Goal: Task Accomplishment & Management: Use online tool/utility

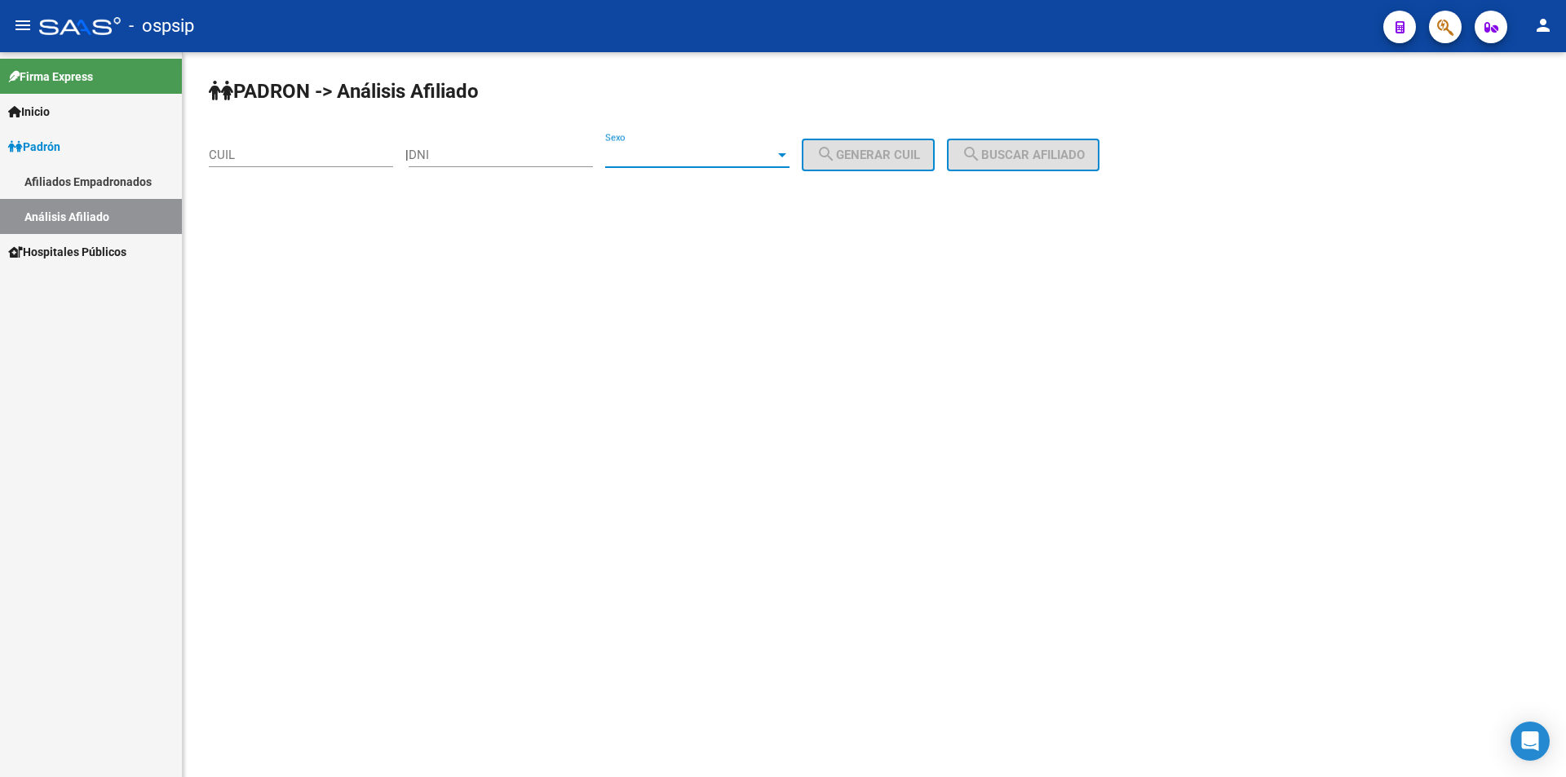
click at [723, 160] on span "Sexo" at bounding box center [690, 155] width 170 height 15
drag, startPoint x: 705, startPoint y: 149, endPoint x: 687, endPoint y: 153, distance: 17.6
click at [703, 148] on span "Masculino" at bounding box center [715, 155] width 184 height 37
drag, startPoint x: 527, startPoint y: 152, endPoint x: 669, endPoint y: 137, distance: 142.6
click at [530, 152] on input "DNI" at bounding box center [501, 155] width 184 height 15
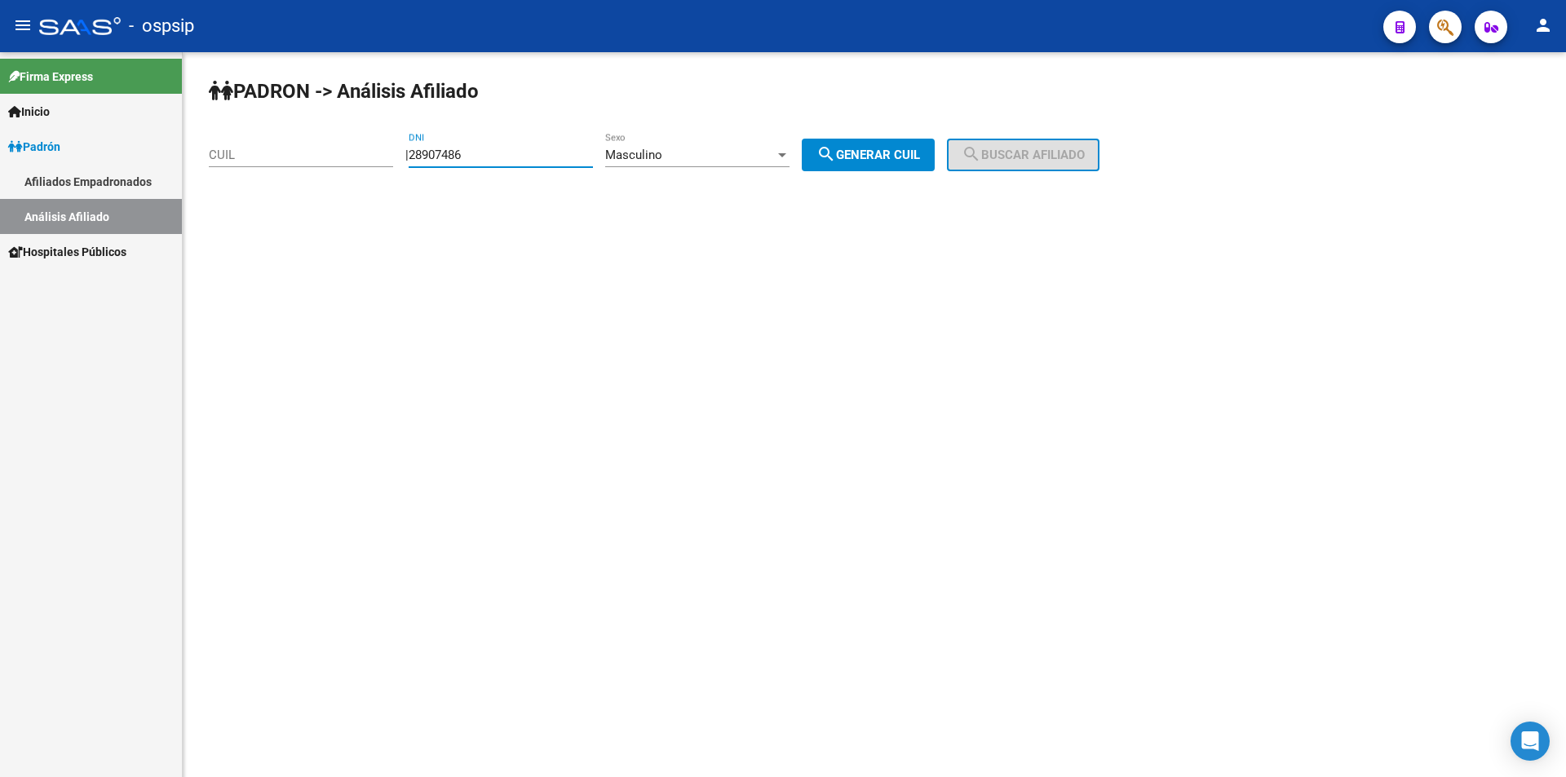
type input "28907486"
click at [917, 147] on button "search Generar CUIL" at bounding box center [868, 155] width 133 height 33
type input "20-28907486-5"
click at [1030, 130] on div "PADRON -> Análisis Afiliado 20-28907486-5 CUIL | 28907486 DNI Masculino Sexo se…" at bounding box center [874, 137] width 1383 height 171
click at [1031, 144] on button "search Buscar afiliado" at bounding box center [1023, 155] width 152 height 33
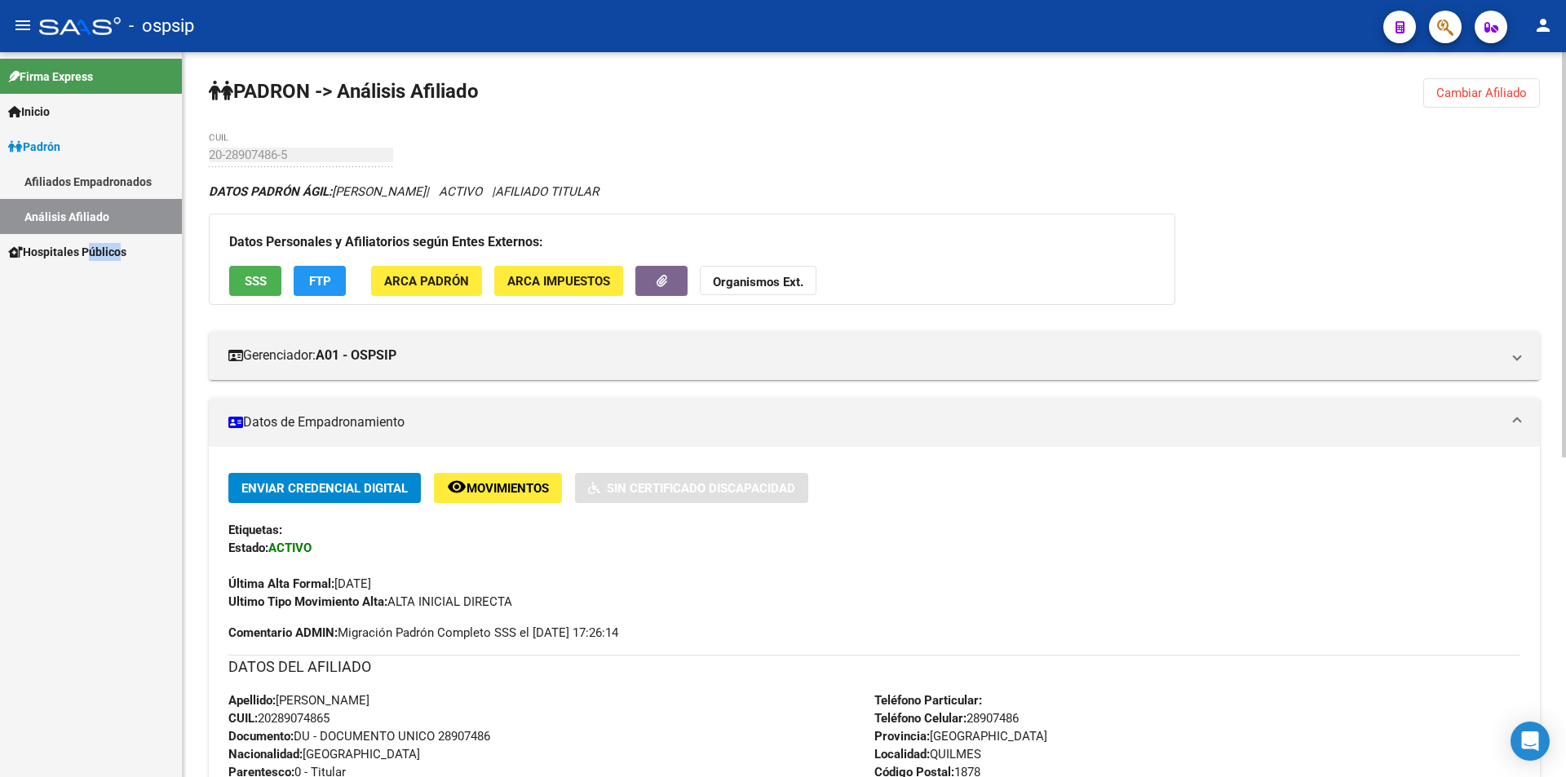
drag, startPoint x: 82, startPoint y: 300, endPoint x: 113, endPoint y: 451, distance: 154.2
click at [113, 453] on div "Firma Express Inicio Calendario SSS Instructivos Contacto OS Padrón Afiliados E…" at bounding box center [91, 414] width 182 height 725
click at [117, 418] on div "Firma Express Inicio Calendario SSS Instructivos Contacto OS Padrón Afiliados E…" at bounding box center [91, 414] width 182 height 725
drag, startPoint x: 800, startPoint y: 189, endPoint x: 713, endPoint y: 169, distance: 88.8
click at [797, 189] on div "DATOS [PERSON_NAME]: [PERSON_NAME] | ACTIVO | AFILIADO TITULAR" at bounding box center [874, 192] width 1331 height 18
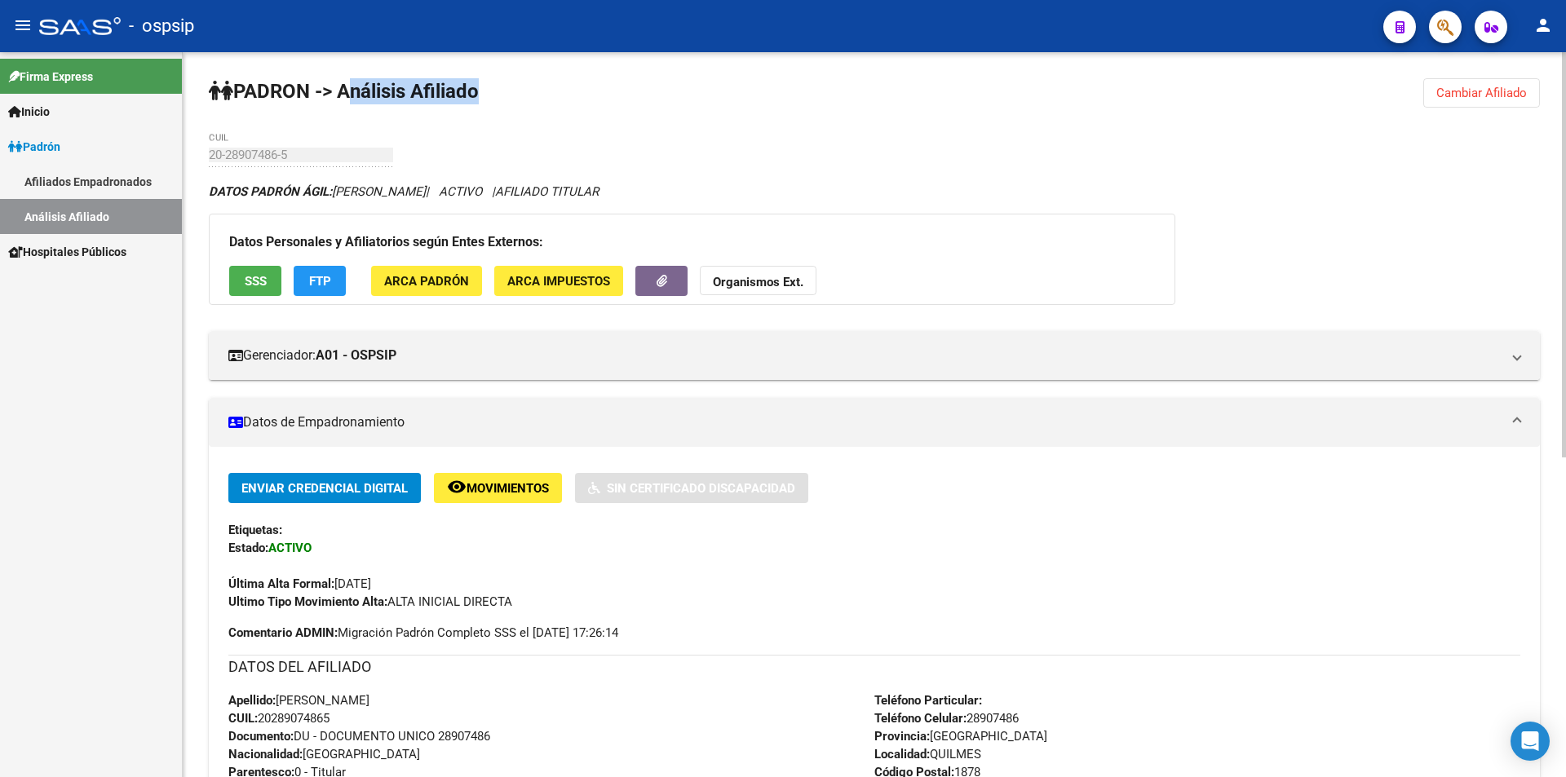
drag, startPoint x: 207, startPoint y: 89, endPoint x: 357, endPoint y: 90, distance: 150.0
click at [351, 93] on div "PADRON -> Análisis Afiliado Cambiar Afiliado 20-28907486-5 CUIL DATOS PADRÓN ÁG…" at bounding box center [874, 700] width 1383 height 1297
drag, startPoint x: 360, startPoint y: 88, endPoint x: 379, endPoint y: 91, distance: 18.9
click at [361, 89] on strong "PADRON -> Análisis Afiliado" at bounding box center [344, 91] width 270 height 23
click at [590, 91] on div "PADRON -> Análisis Afiliado Cambiar Afiliado 20-28907486-5 CUIL DATOS PADRÓN ÁG…" at bounding box center [874, 700] width 1383 height 1297
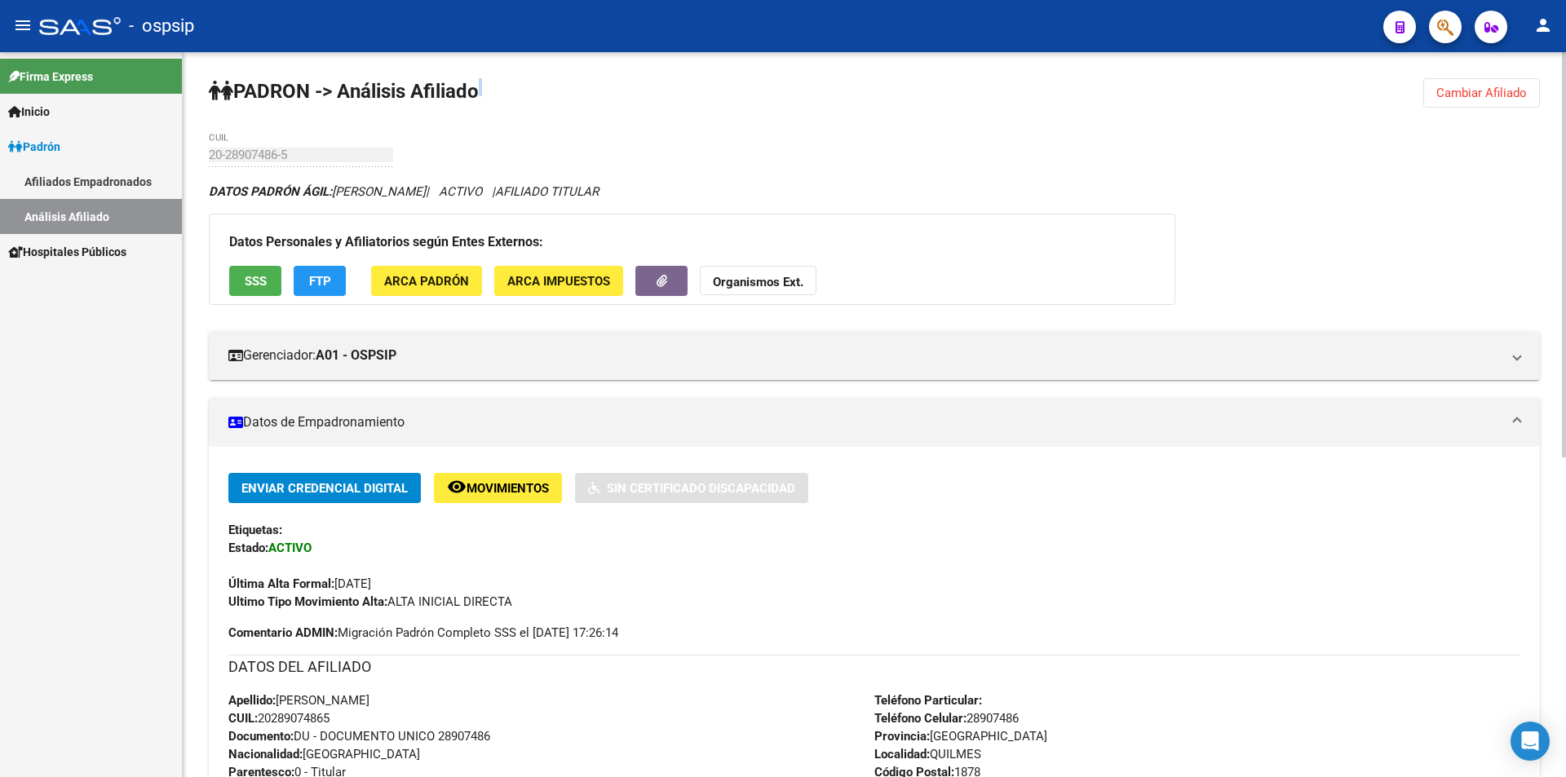
drag, startPoint x: 205, startPoint y: 82, endPoint x: 358, endPoint y: 119, distance: 156.8
click at [347, 124] on div "PADRON -> Análisis Afiliado Cambiar Afiliado 20-28907486-5 CUIL DATOS PADRÓN ÁG…" at bounding box center [874, 700] width 1383 height 1297
click at [358, 119] on div "PADRON -> Análisis Afiliado Cambiar Afiliado 20-28907486-5 CUIL DATOS PADRÓN ÁG…" at bounding box center [874, 700] width 1383 height 1297
drag, startPoint x: 201, startPoint y: 86, endPoint x: 304, endPoint y: 166, distance: 130.8
click at [304, 166] on div "PADRON -> Análisis Afiliado Cambiar Afiliado 20-28907486-5 CUIL DATOS PADRÓN ÁG…" at bounding box center [874, 700] width 1383 height 1297
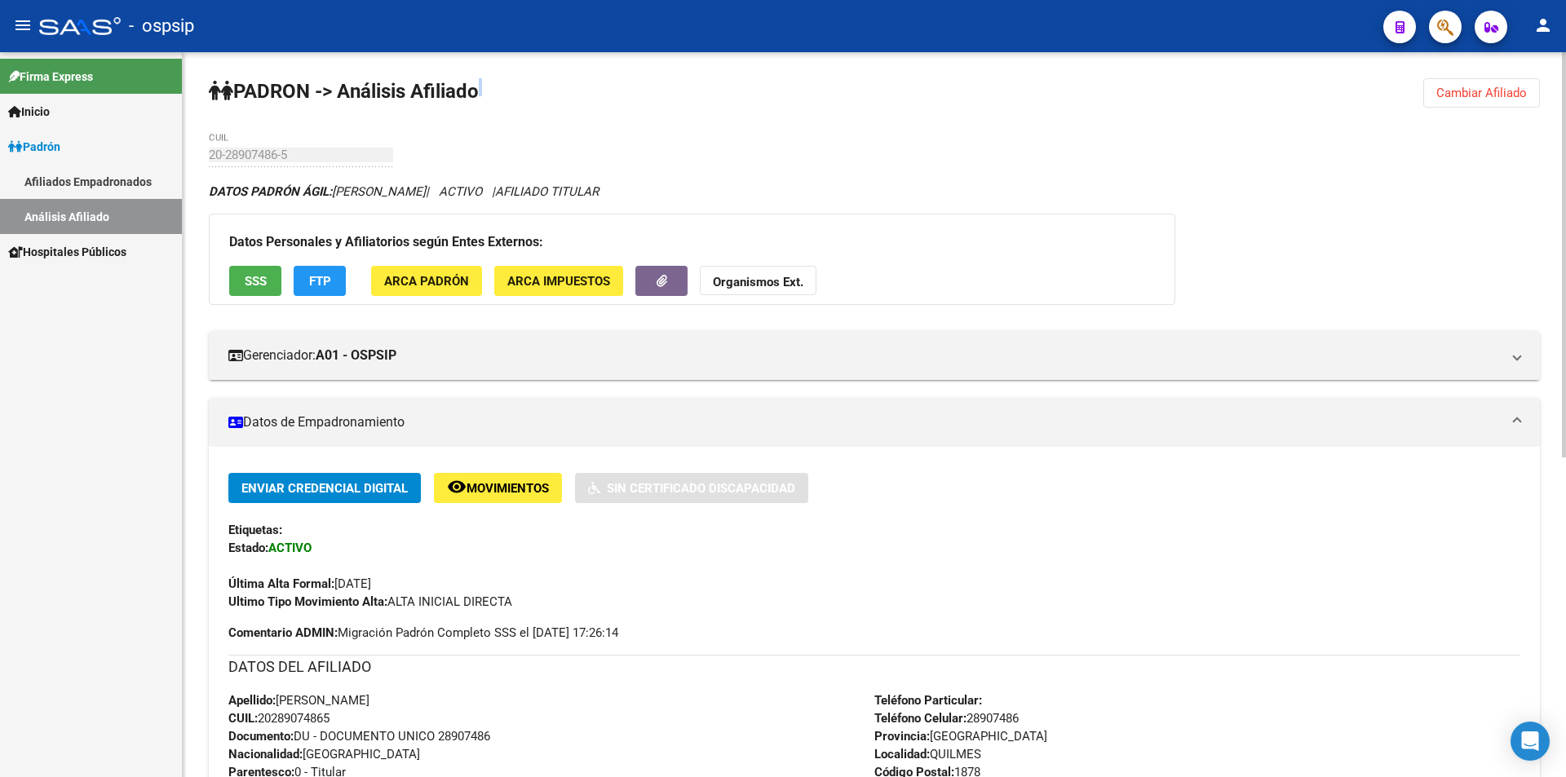
click at [380, 138] on div "20-28907486-5 CUIL" at bounding box center [301, 149] width 184 height 35
drag, startPoint x: 205, startPoint y: 73, endPoint x: 202, endPoint y: 127, distance: 53.9
click at [202, 127] on div "PADRON -> Análisis Afiliado Cambiar Afiliado 20-28907486-5 CUIL DATOS PADRÓN ÁG…" at bounding box center [874, 700] width 1383 height 1297
click at [209, 123] on div "PADRON -> Análisis Afiliado Cambiar Afiliado 20-28907486-5 CUIL DATOS PADRÓN ÁG…" at bounding box center [874, 700] width 1383 height 1297
drag, startPoint x: 384, startPoint y: 125, endPoint x: 428, endPoint y: 112, distance: 45.9
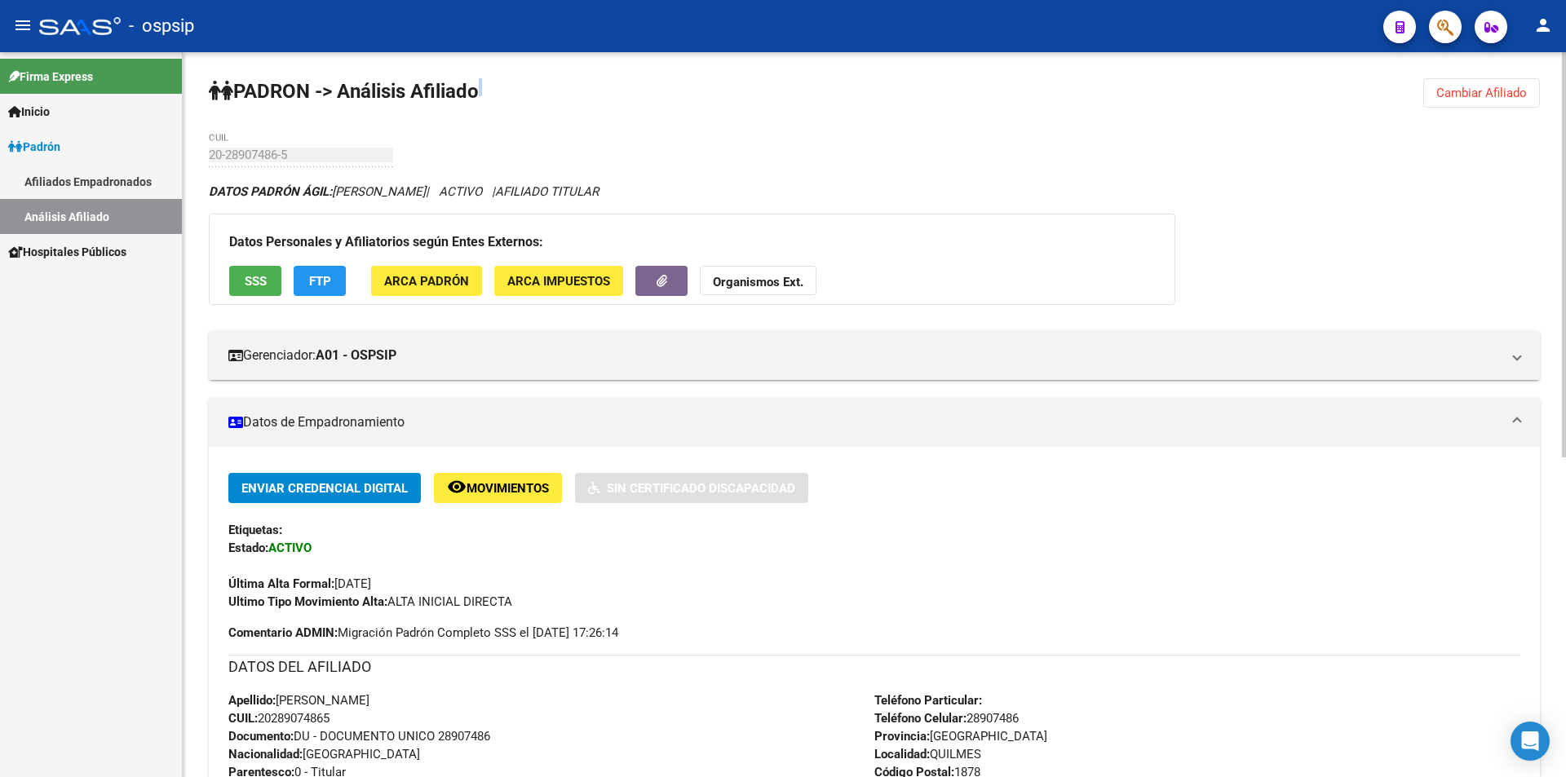
click at [387, 125] on div "PADRON -> Análisis Afiliado Cambiar Afiliado 20-28907486-5 CUIL DATOS PADRÓN ÁG…" at bounding box center [874, 700] width 1383 height 1297
click at [541, 98] on div "PADRON -> Análisis Afiliado Cambiar Afiliado 20-28907486-5 CUIL DATOS PADRÓN ÁG…" at bounding box center [874, 700] width 1383 height 1297
drag, startPoint x: 612, startPoint y: 152, endPoint x: 581, endPoint y: 144, distance: 32.6
click at [612, 151] on div "PADRON -> Análisis Afiliado Cambiar Afiliado 20-28907486-5 CUIL DATOS PADRÓN ÁG…" at bounding box center [874, 700] width 1383 height 1297
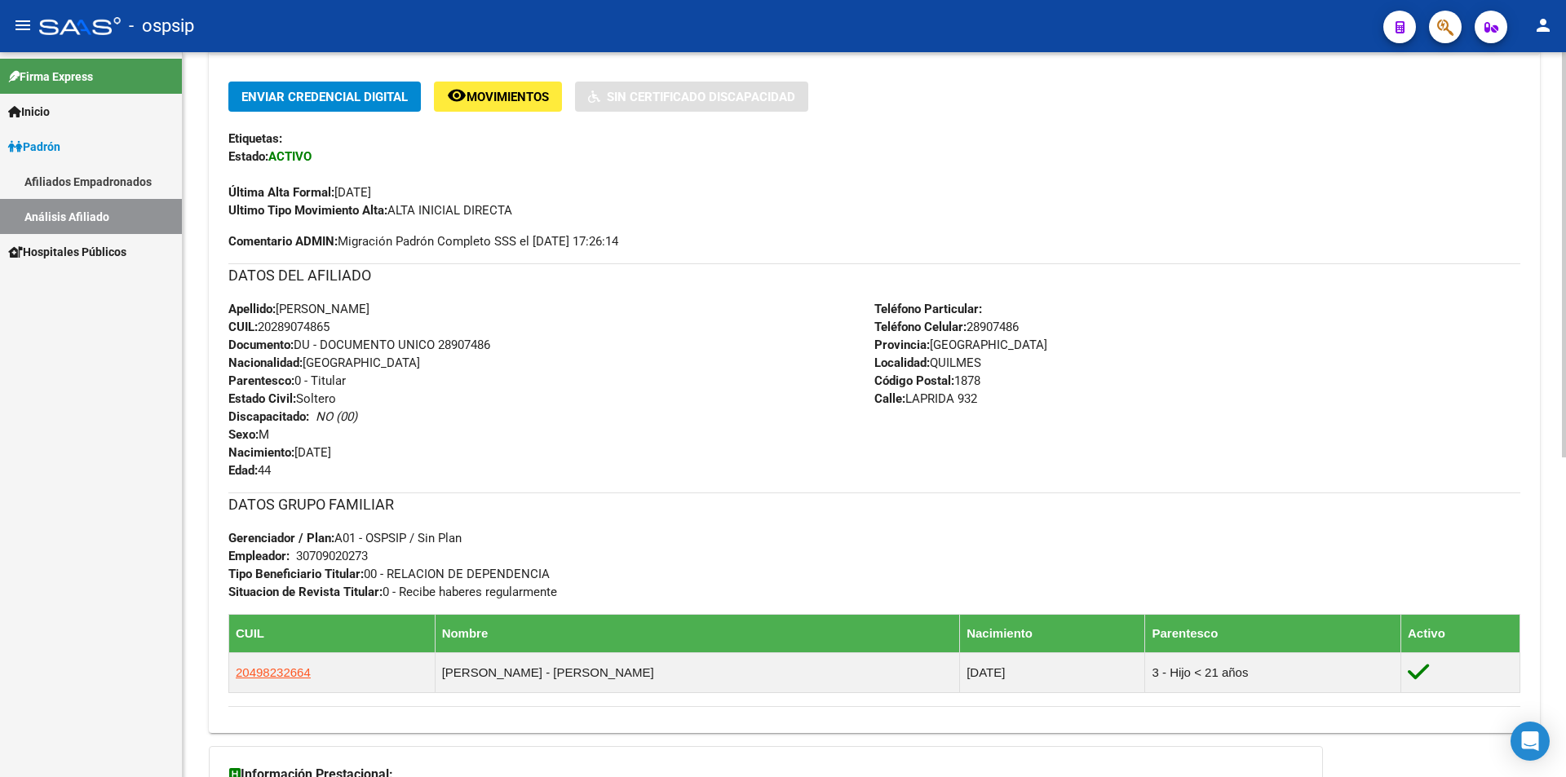
scroll to position [408, 0]
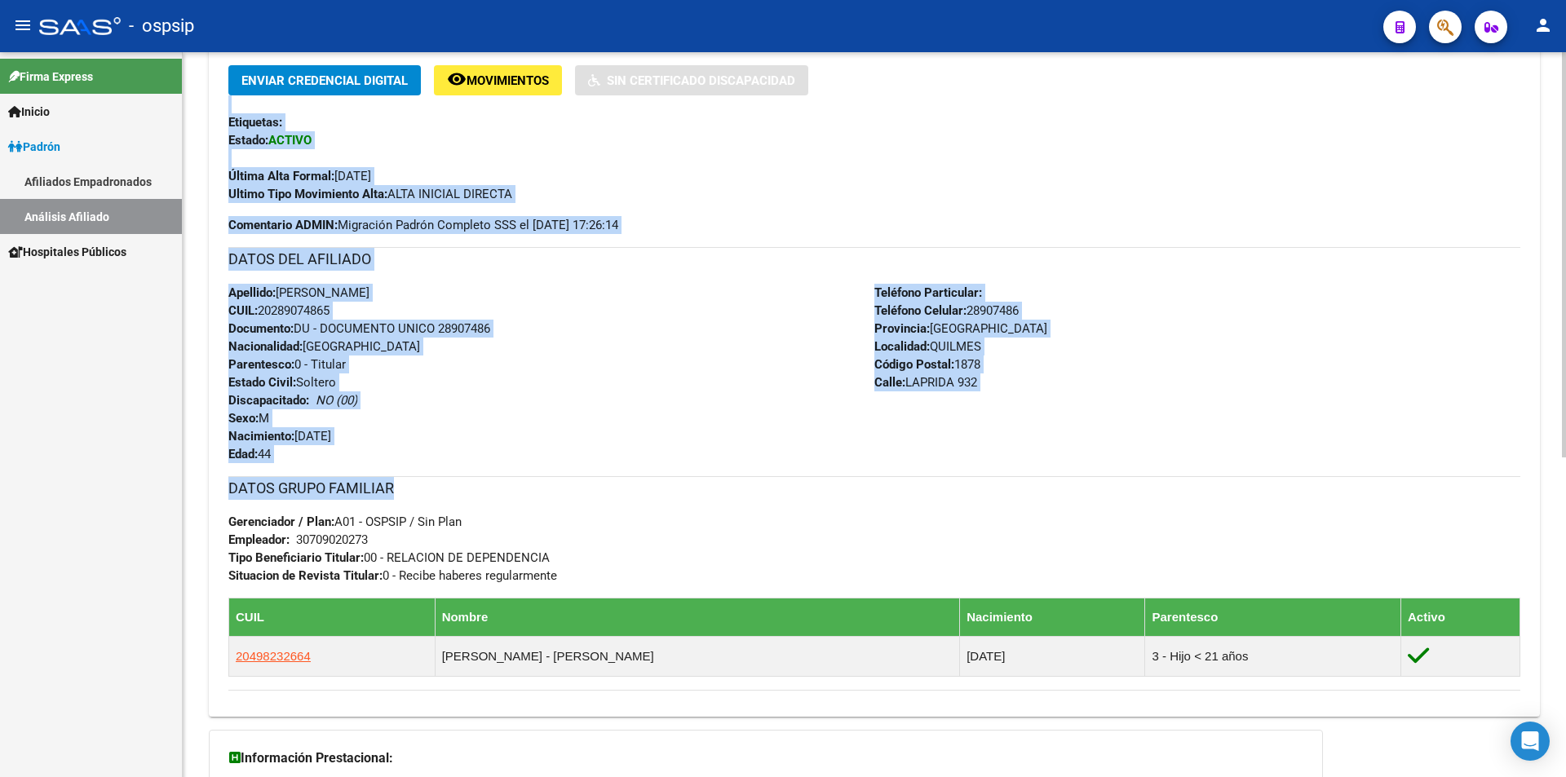
drag, startPoint x: 205, startPoint y: 77, endPoint x: 1133, endPoint y: 471, distance: 1008.8
click at [1139, 487] on div "PADRON -> Análisis Afiliado Cambiar Afiliado 20-28907486-5 CUIL DATOS PADRÓN ÁG…" at bounding box center [874, 292] width 1383 height 1297
click at [1120, 457] on div "Teléfono Particular: Teléfono Celular: 28907486 Provincia: [GEOGRAPHIC_DATA] Lo…" at bounding box center [1197, 373] width 646 height 179
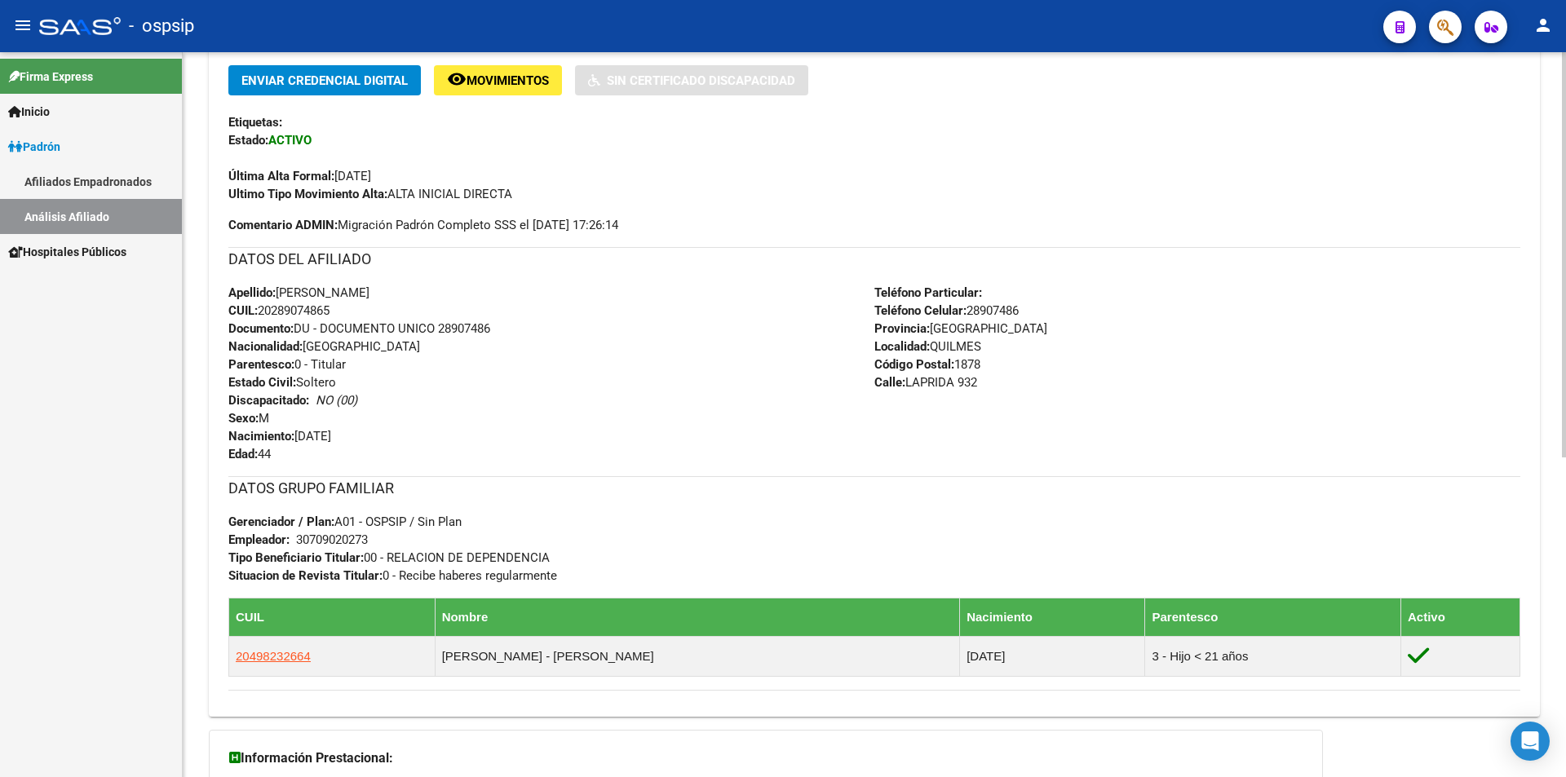
scroll to position [0, 0]
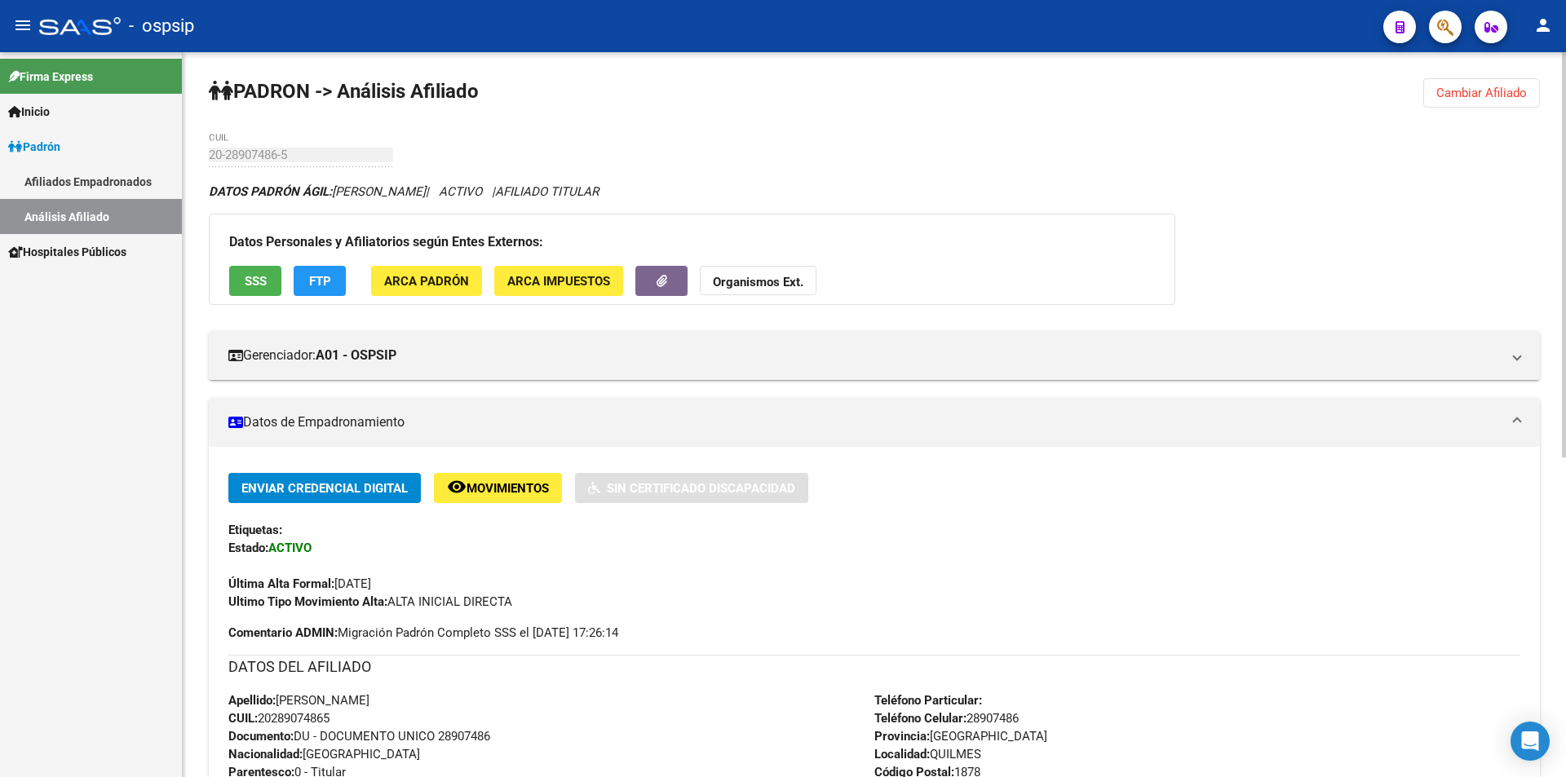
click at [1491, 95] on span "Cambiar Afiliado" at bounding box center [1481, 93] width 91 height 15
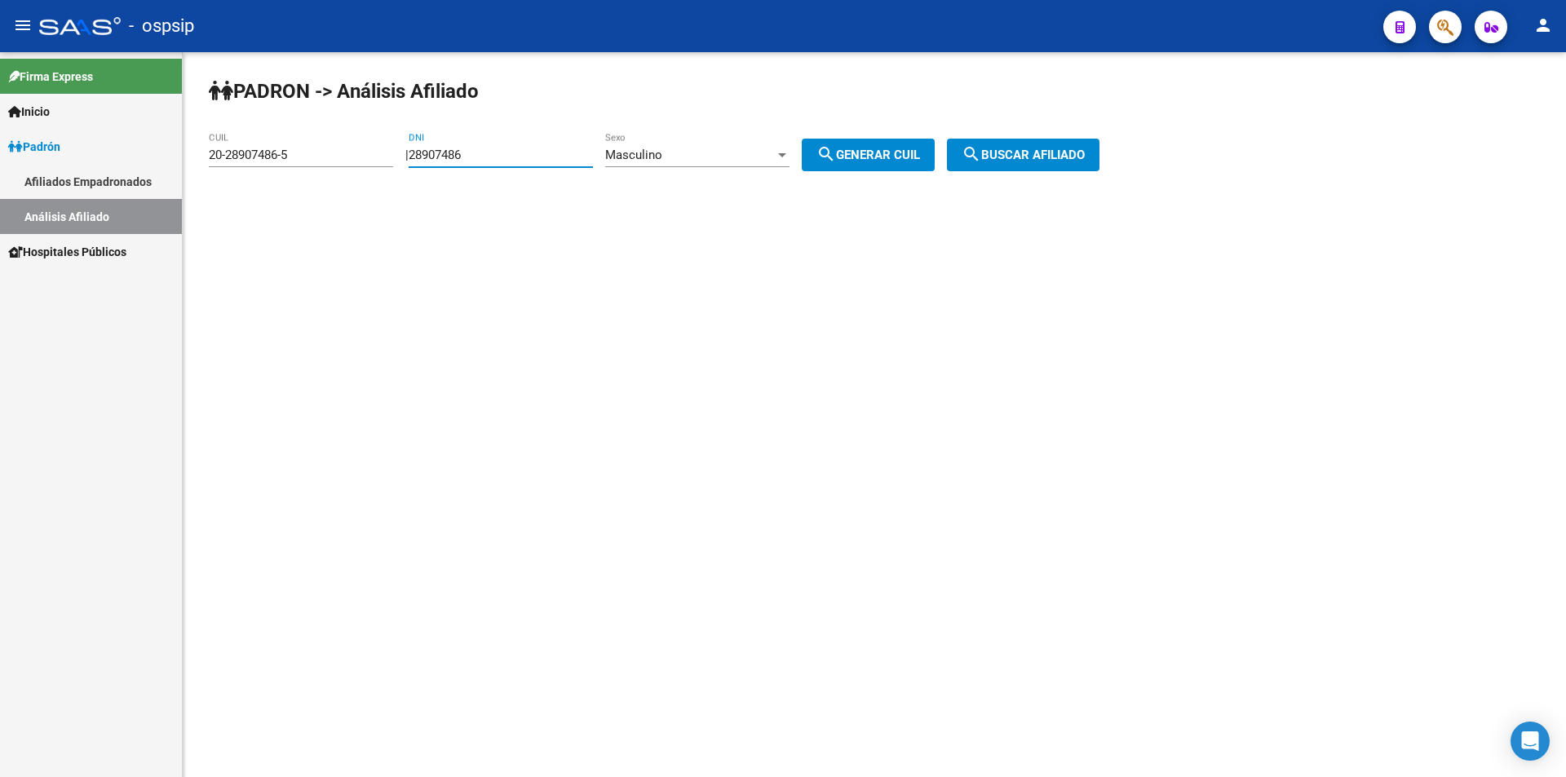
click at [466, 152] on input "28907486" at bounding box center [501, 155] width 184 height 15
drag, startPoint x: 490, startPoint y: 151, endPoint x: 221, endPoint y: 153, distance: 269.1
click at [223, 155] on app-analisis-afiliado "PADRON -> Análisis Afiliado 20-28907486-5 CUIL | 28907486 DNI Masculino Sexo se…" at bounding box center [660, 155] width 903 height 15
drag, startPoint x: 306, startPoint y: 151, endPoint x: 10, endPoint y: 138, distance: 296.3
click at [0, 157] on mat-sidenav-container "Firma Express Inicio Calendario SSS Instructivos Contacto OS Padrón Afiliados E…" at bounding box center [783, 414] width 1566 height 725
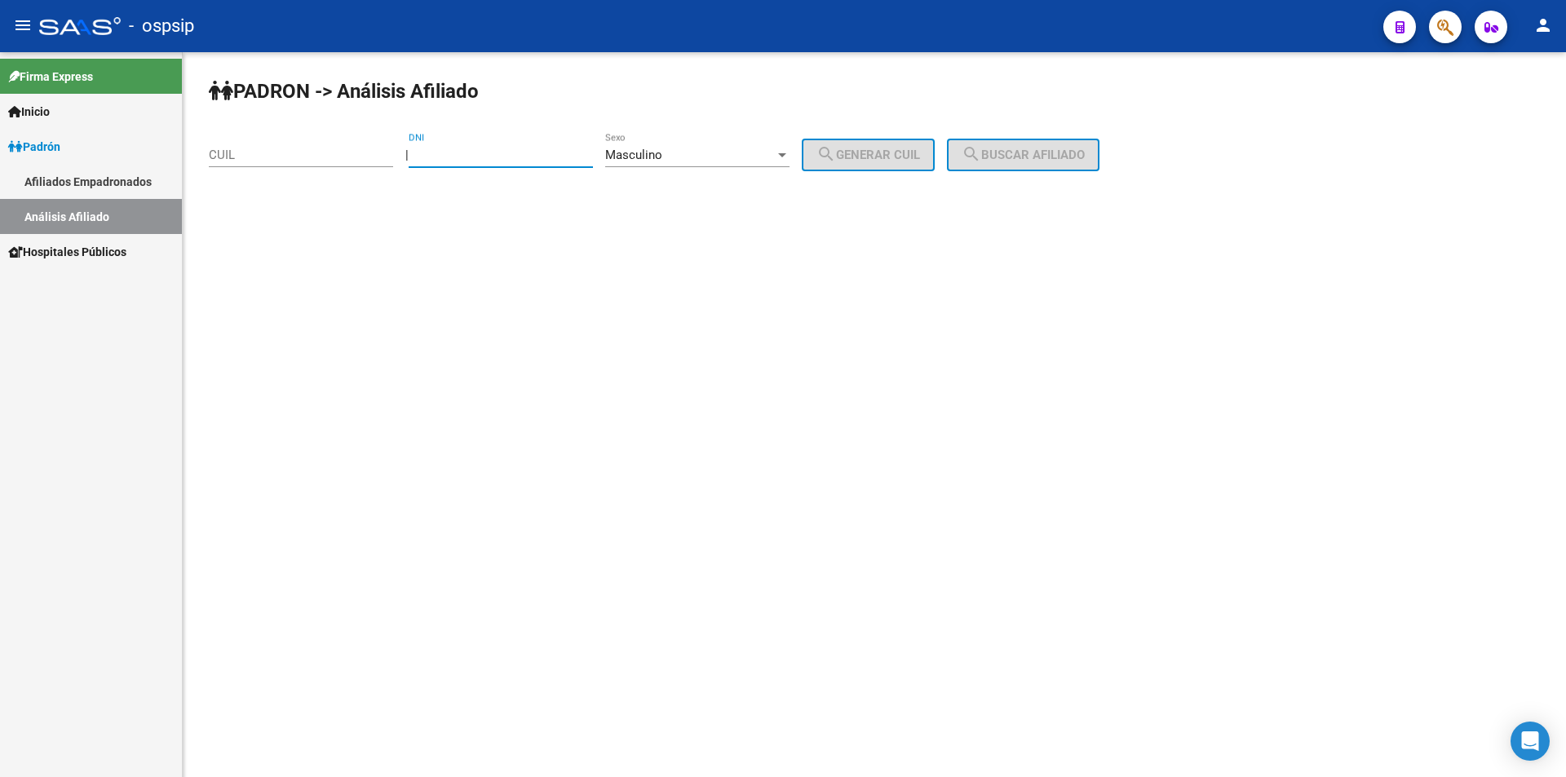
drag, startPoint x: 488, startPoint y: 152, endPoint x: 696, endPoint y: 126, distance: 208.8
click at [490, 151] on input "DNI" at bounding box center [501, 155] width 184 height 15
type input "16215308"
drag, startPoint x: 860, startPoint y: 153, endPoint x: 918, endPoint y: 155, distance: 57.9
click at [862, 153] on span "search Generar CUIL" at bounding box center [868, 155] width 104 height 15
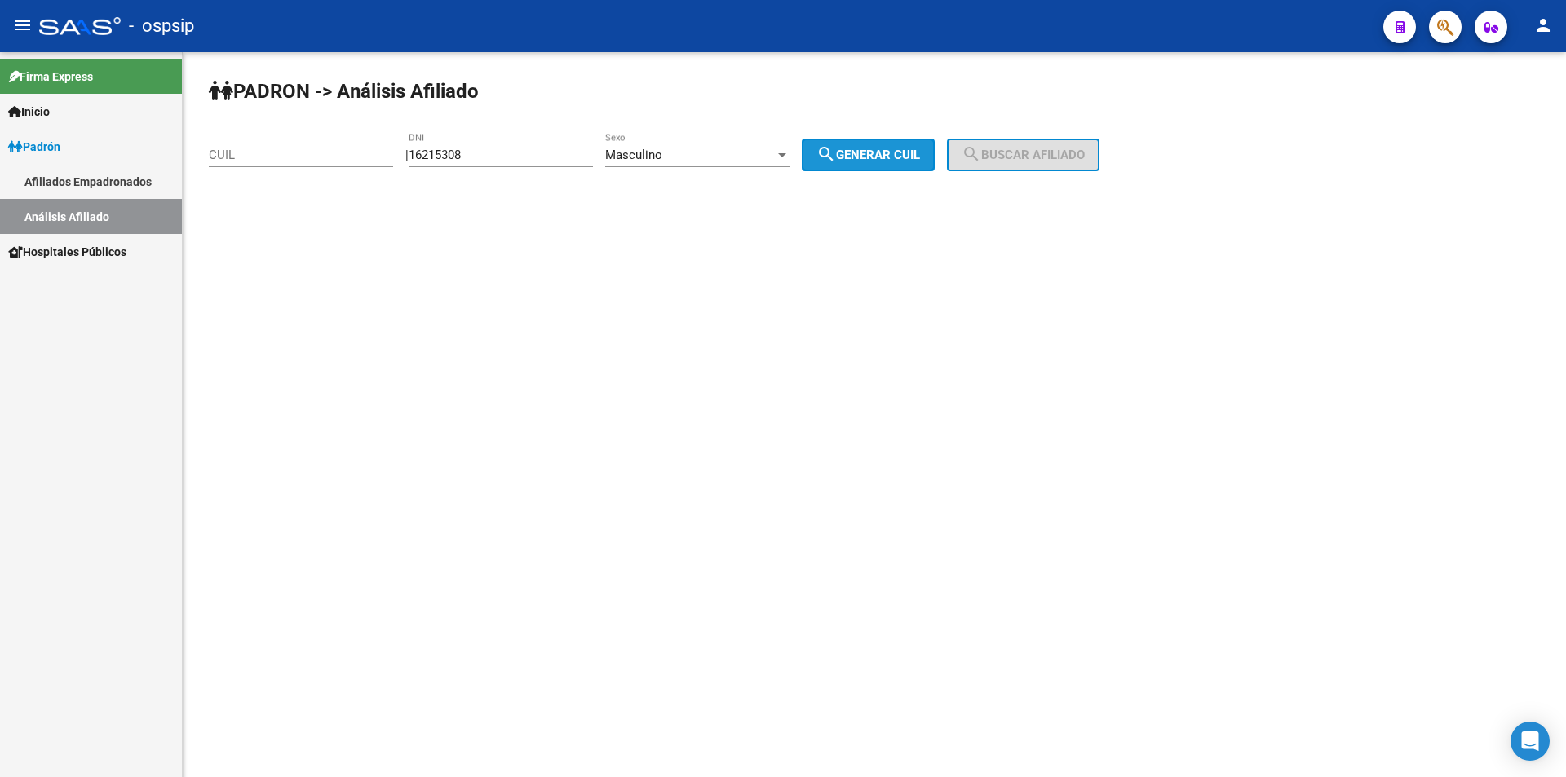
type input "20-16215308-1"
click at [981, 157] on mat-icon "search" at bounding box center [971, 154] width 20 height 20
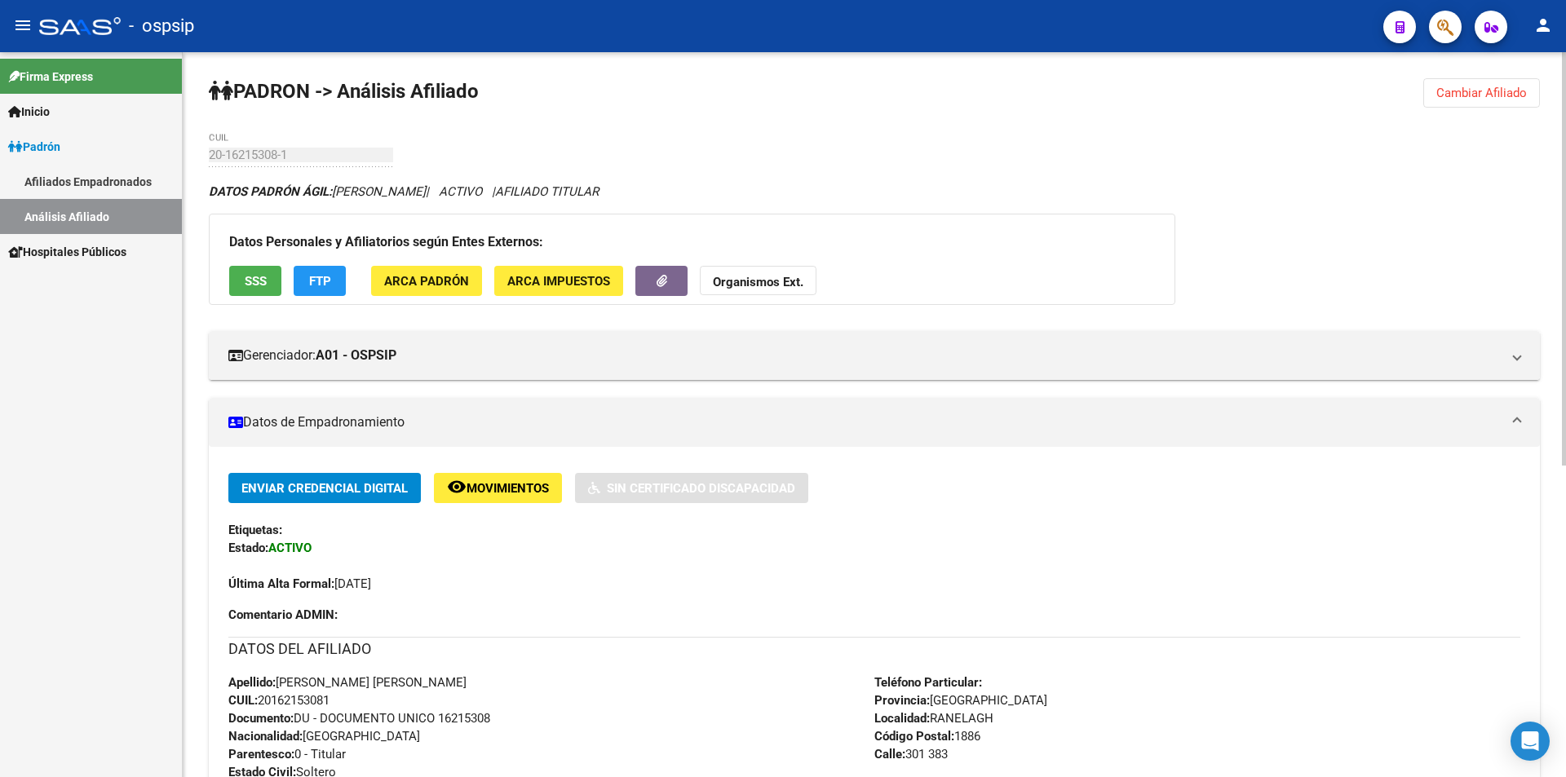
click at [1499, 91] on span "Cambiar Afiliado" at bounding box center [1481, 93] width 91 height 15
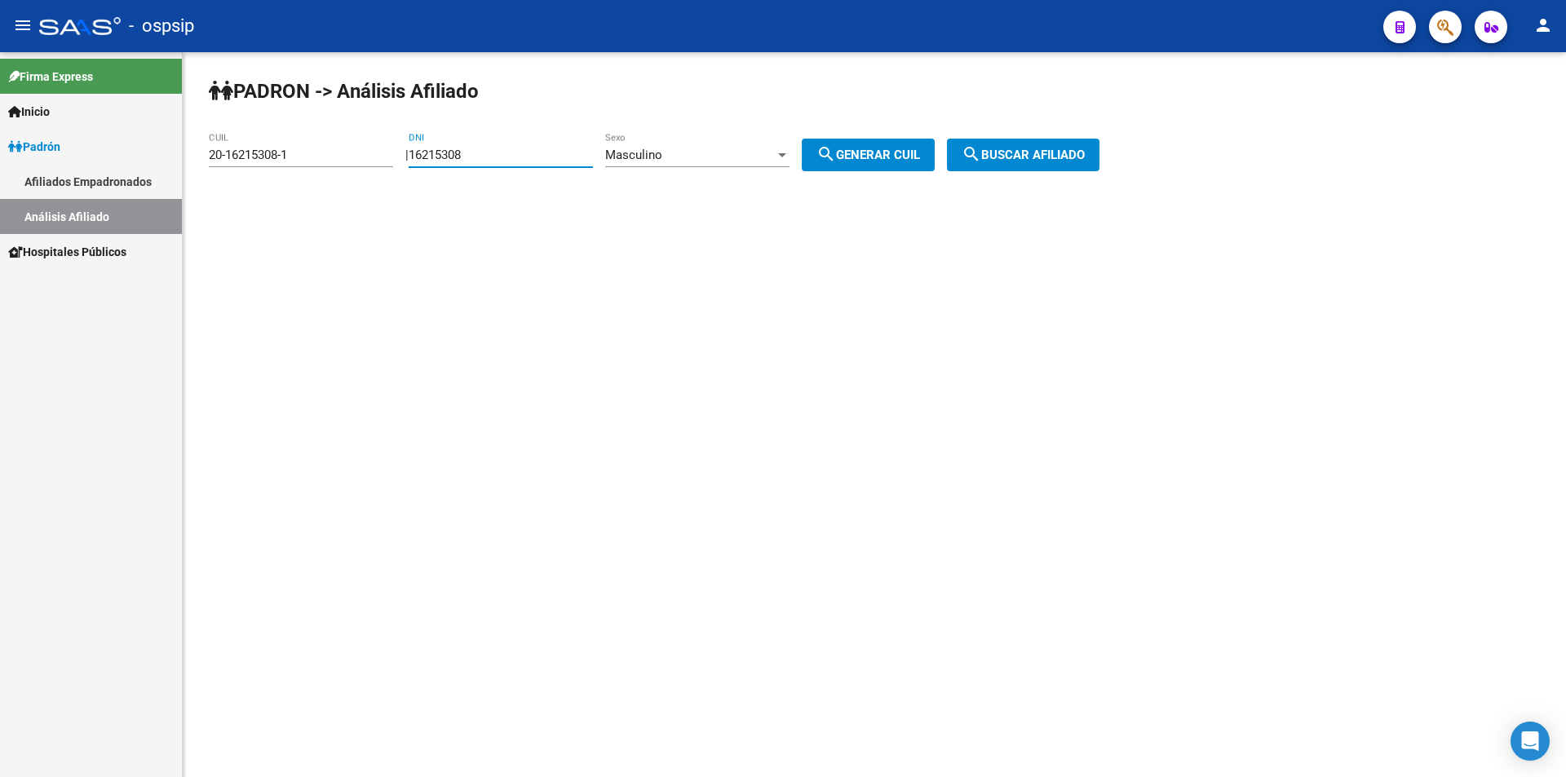
drag, startPoint x: 495, startPoint y: 155, endPoint x: 382, endPoint y: 147, distance: 113.6
click at [364, 153] on app-analisis-afiliado "PADRON -> Análisis Afiliado 20-16215308-1 CUIL | 16215308 DNI Masculino Sexo se…" at bounding box center [660, 155] width 903 height 15
drag, startPoint x: 299, startPoint y: 153, endPoint x: 0, endPoint y: 157, distance: 299.3
click at [0, 157] on mat-sidenav-container "Firma Express Inicio Calendario SSS Instructivos Contacto OS Padrón Afiliados E…" at bounding box center [783, 414] width 1566 height 725
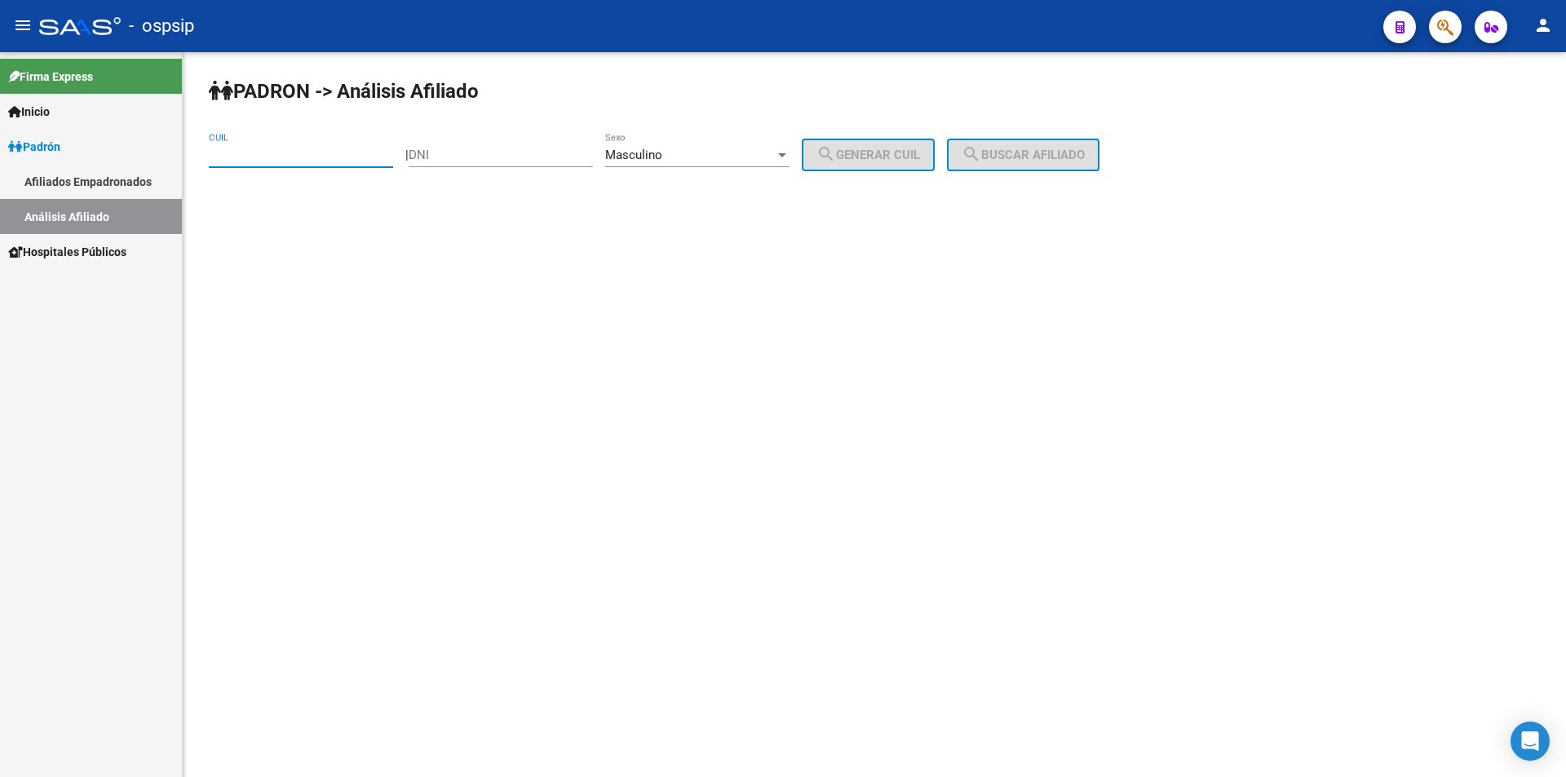
click at [518, 156] on input "DNI" at bounding box center [501, 155] width 184 height 15
type input "36779782"
click at [758, 152] on div "Masculino" at bounding box center [690, 155] width 170 height 15
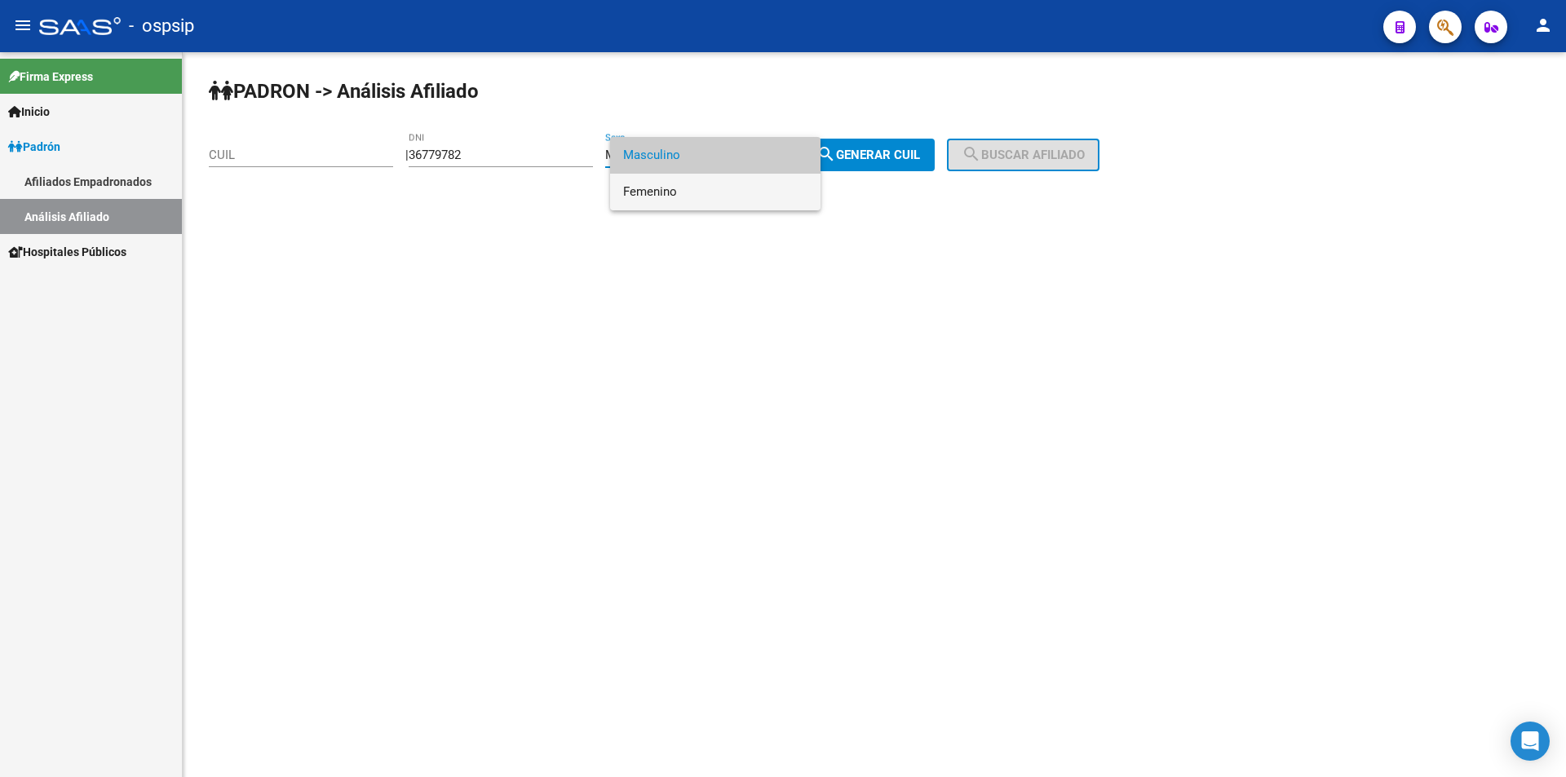
click at [736, 187] on span "Femenino" at bounding box center [715, 192] width 184 height 37
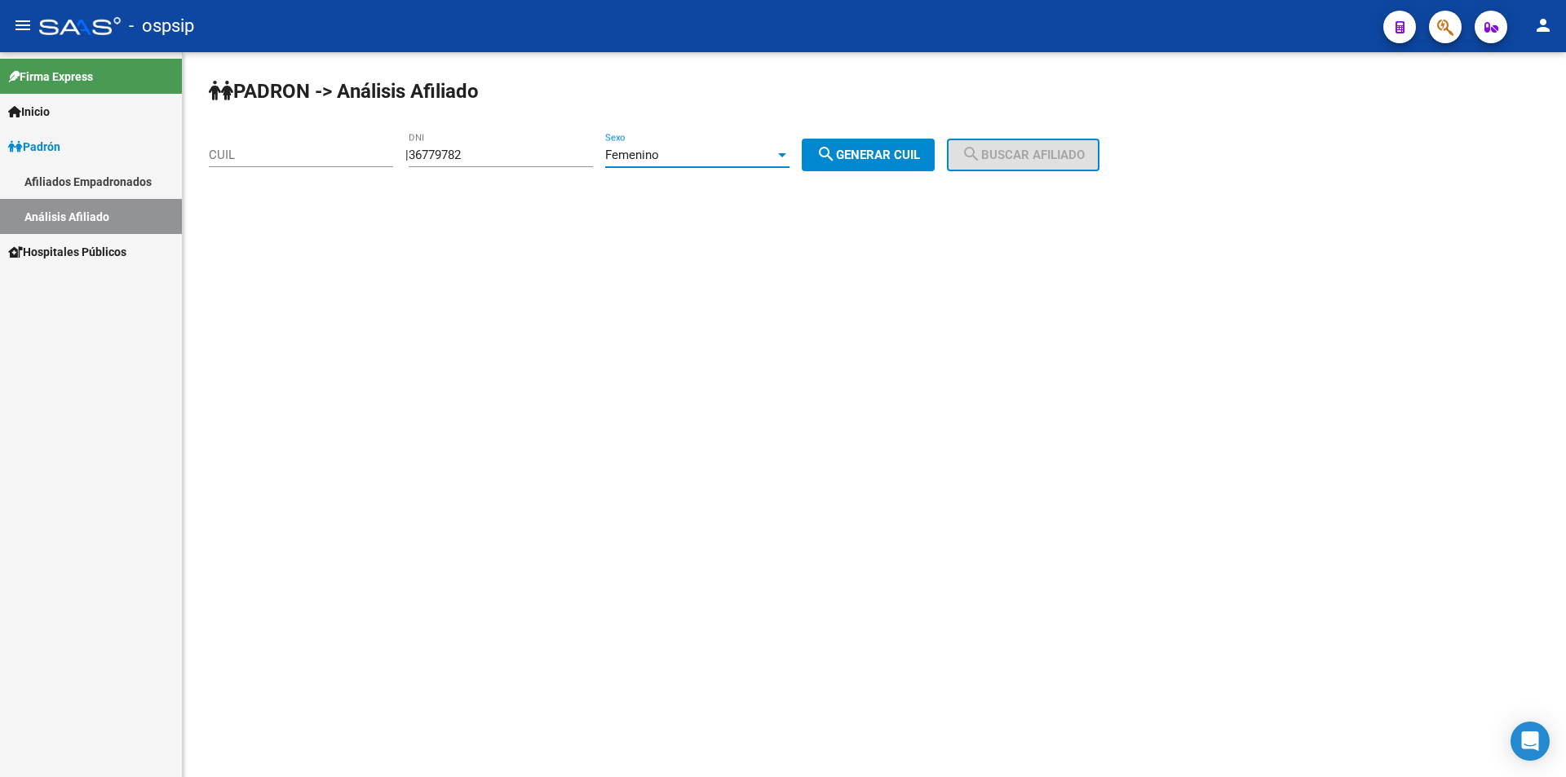
click at [878, 149] on span "search Generar CUIL" at bounding box center [868, 155] width 104 height 15
type input "27-36779782-2"
click at [1057, 168] on button "search Buscar afiliado" at bounding box center [1023, 155] width 152 height 33
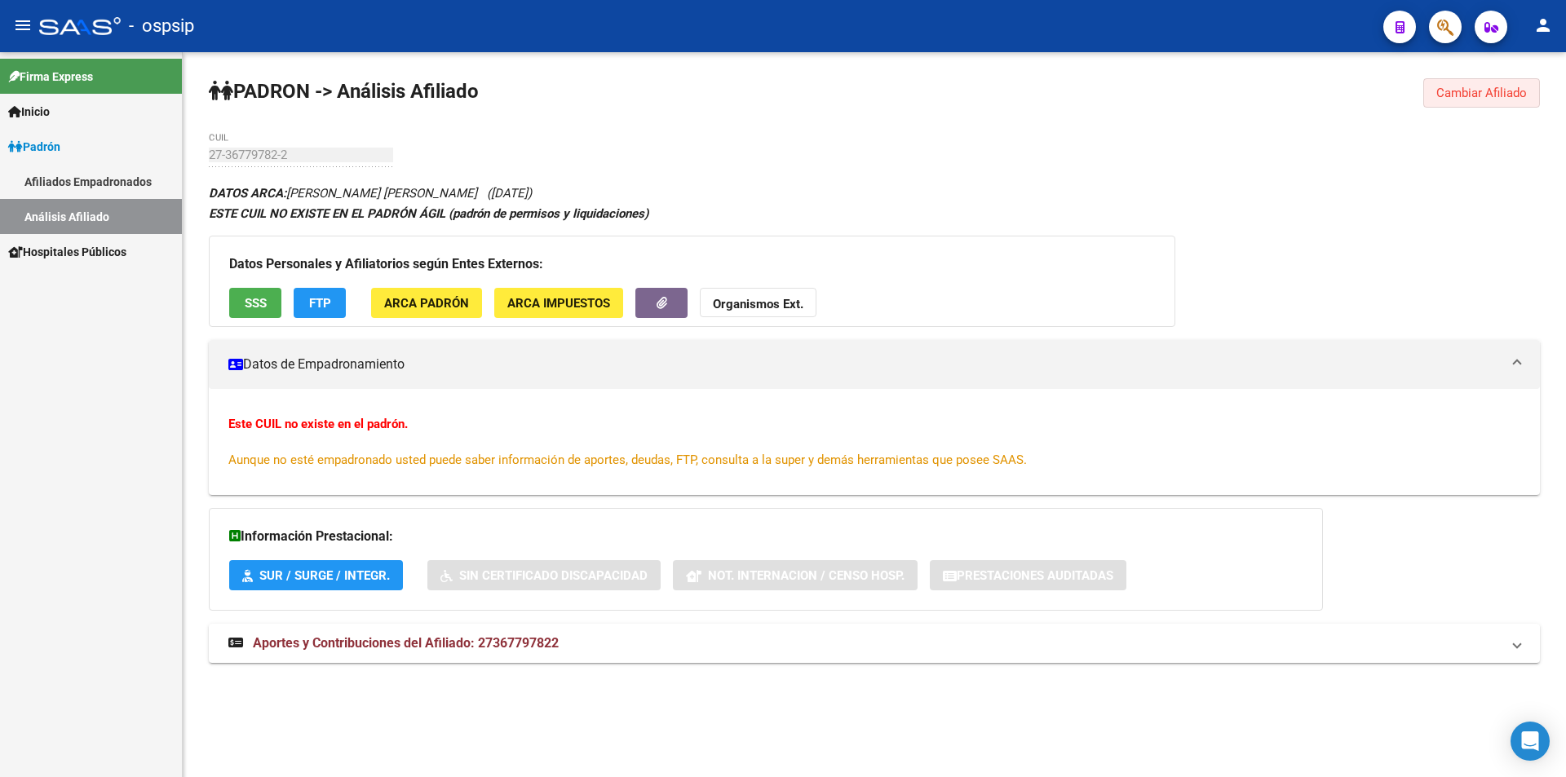
click at [1442, 93] on span "Cambiar Afiliado" at bounding box center [1481, 93] width 91 height 15
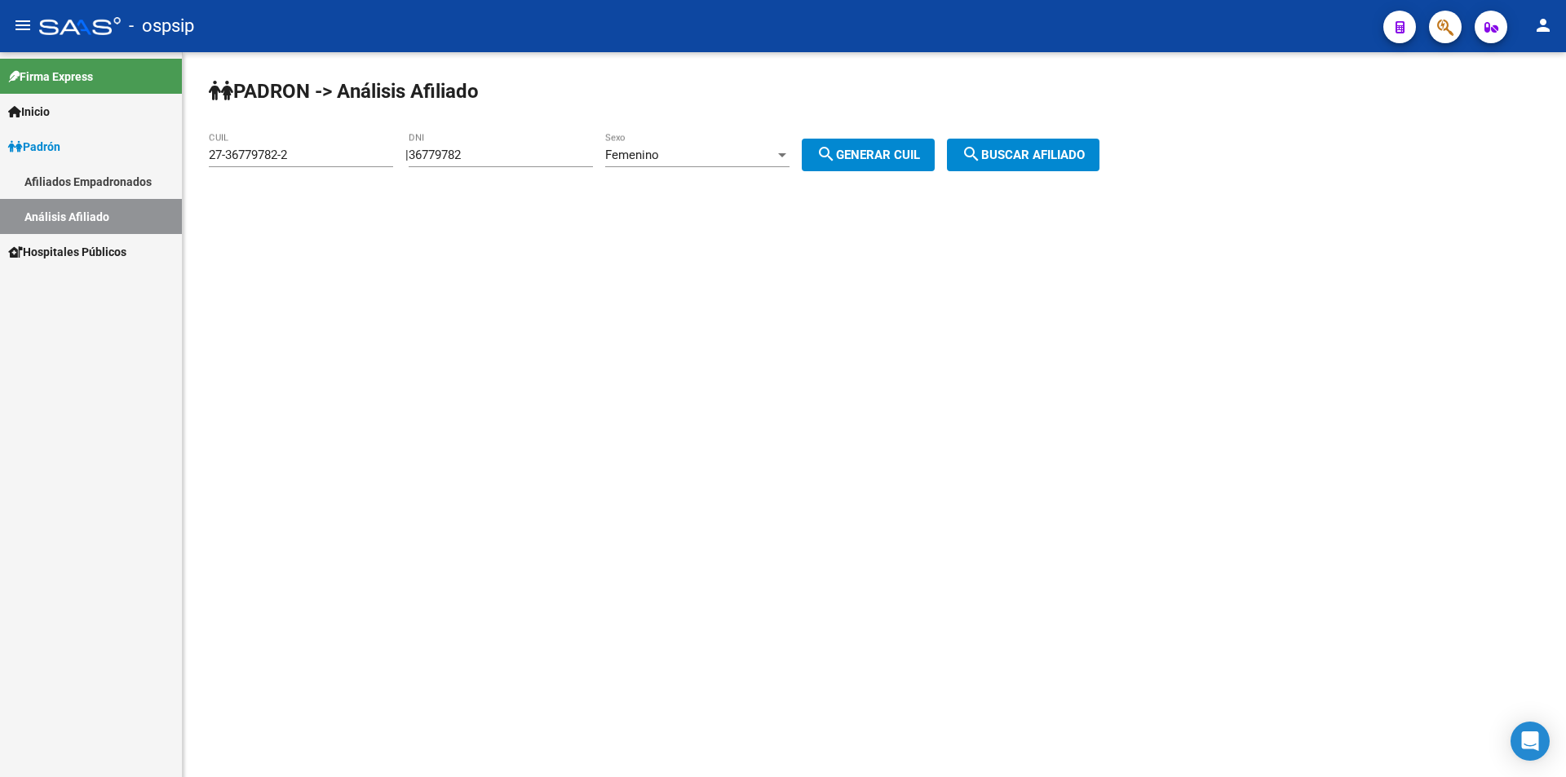
click at [459, 154] on input "36779782" at bounding box center [501, 155] width 184 height 15
click at [454, 151] on input "36779782" at bounding box center [501, 155] width 184 height 15
type input "36799782"
click at [920, 156] on span "search Generar CUIL" at bounding box center [868, 155] width 104 height 15
type input "27-36799782-1"
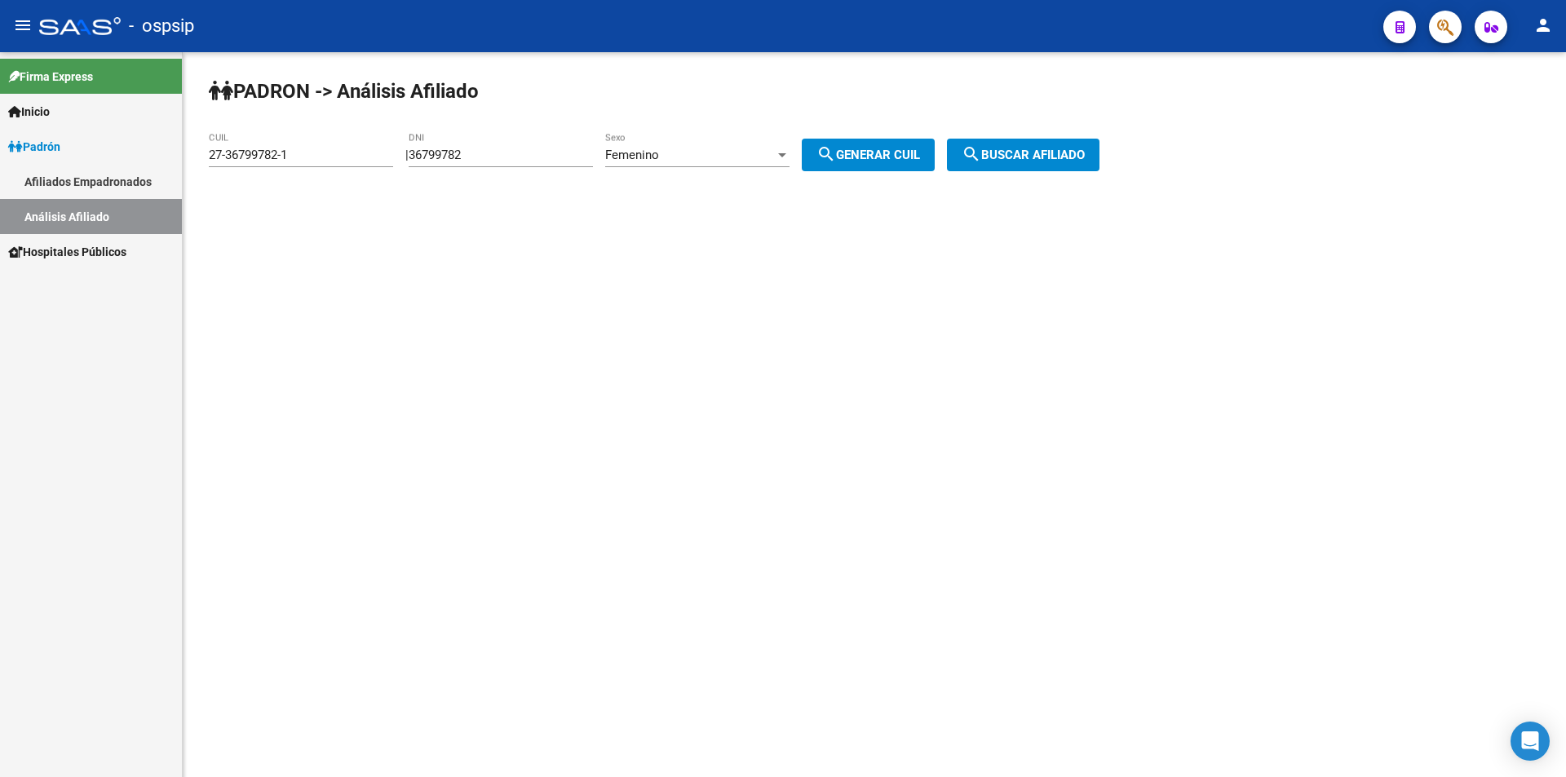
click at [1006, 152] on span "search Buscar afiliado" at bounding box center [1022, 155] width 123 height 15
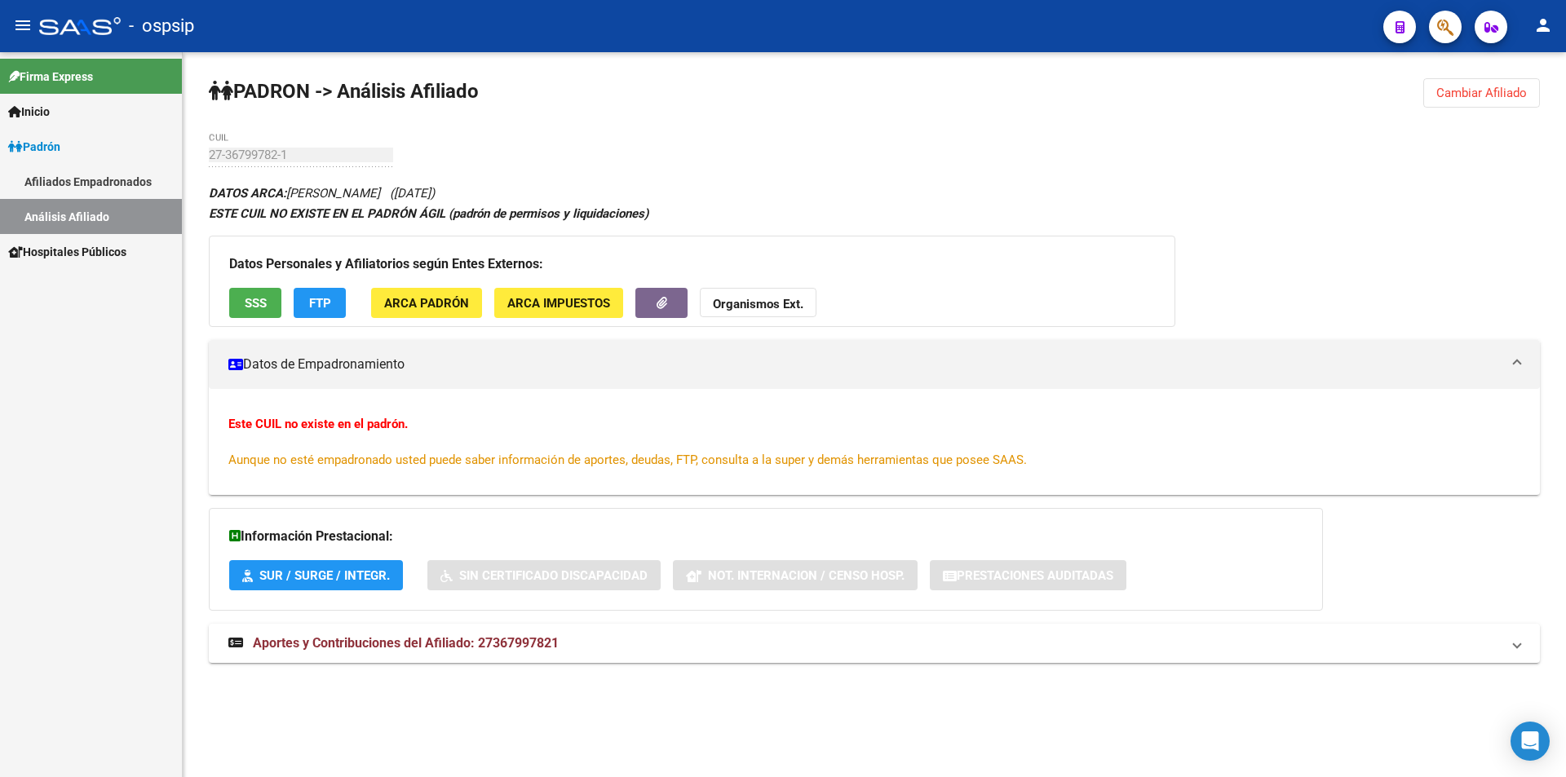
click at [58, 29] on div at bounding box center [80, 26] width 82 height 18
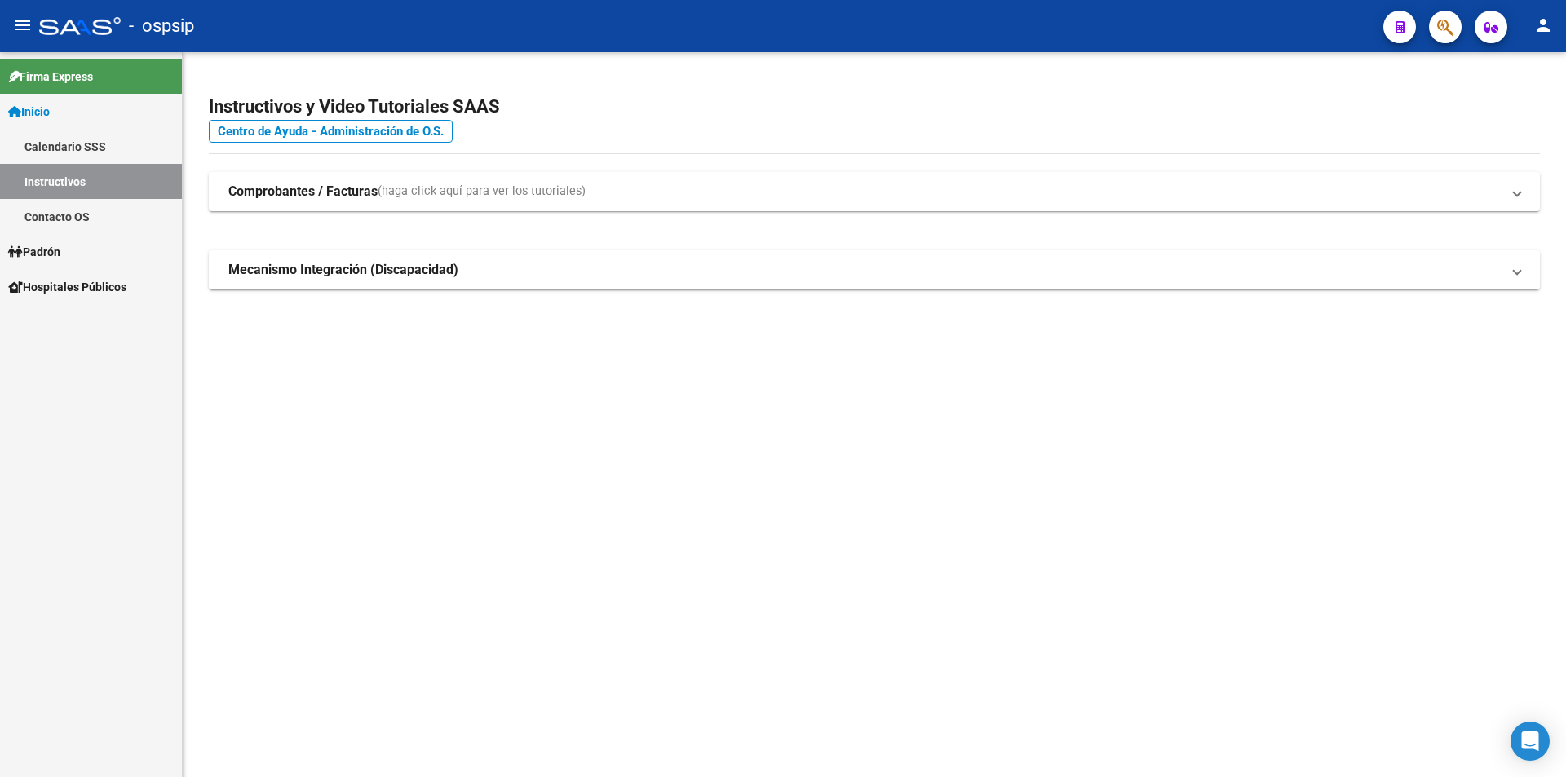
click at [77, 254] on link "Padrón" at bounding box center [91, 251] width 182 height 35
click at [78, 241] on link "Padrón" at bounding box center [91, 251] width 182 height 35
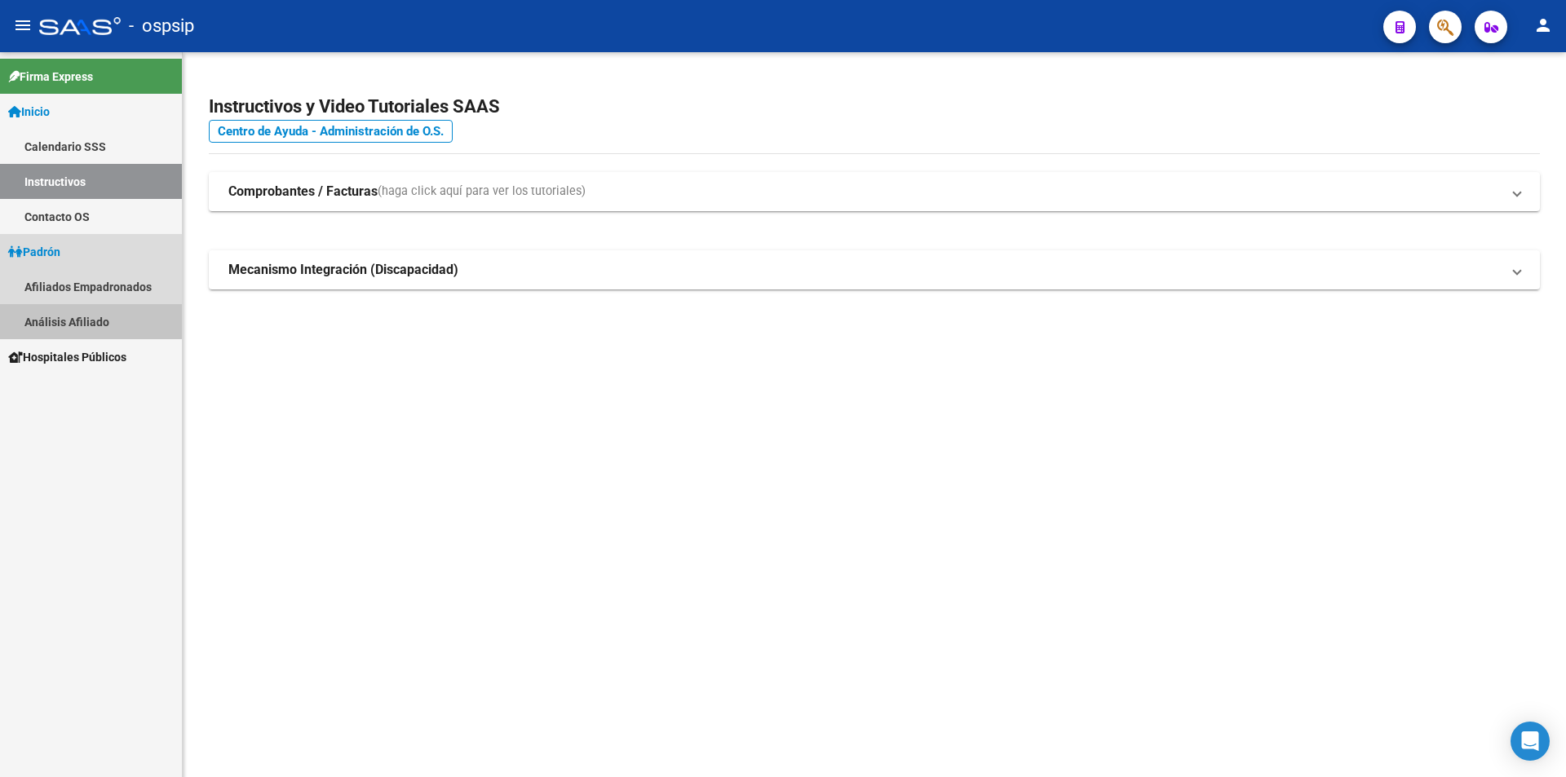
click at [90, 318] on link "Análisis Afiliado" at bounding box center [91, 321] width 182 height 35
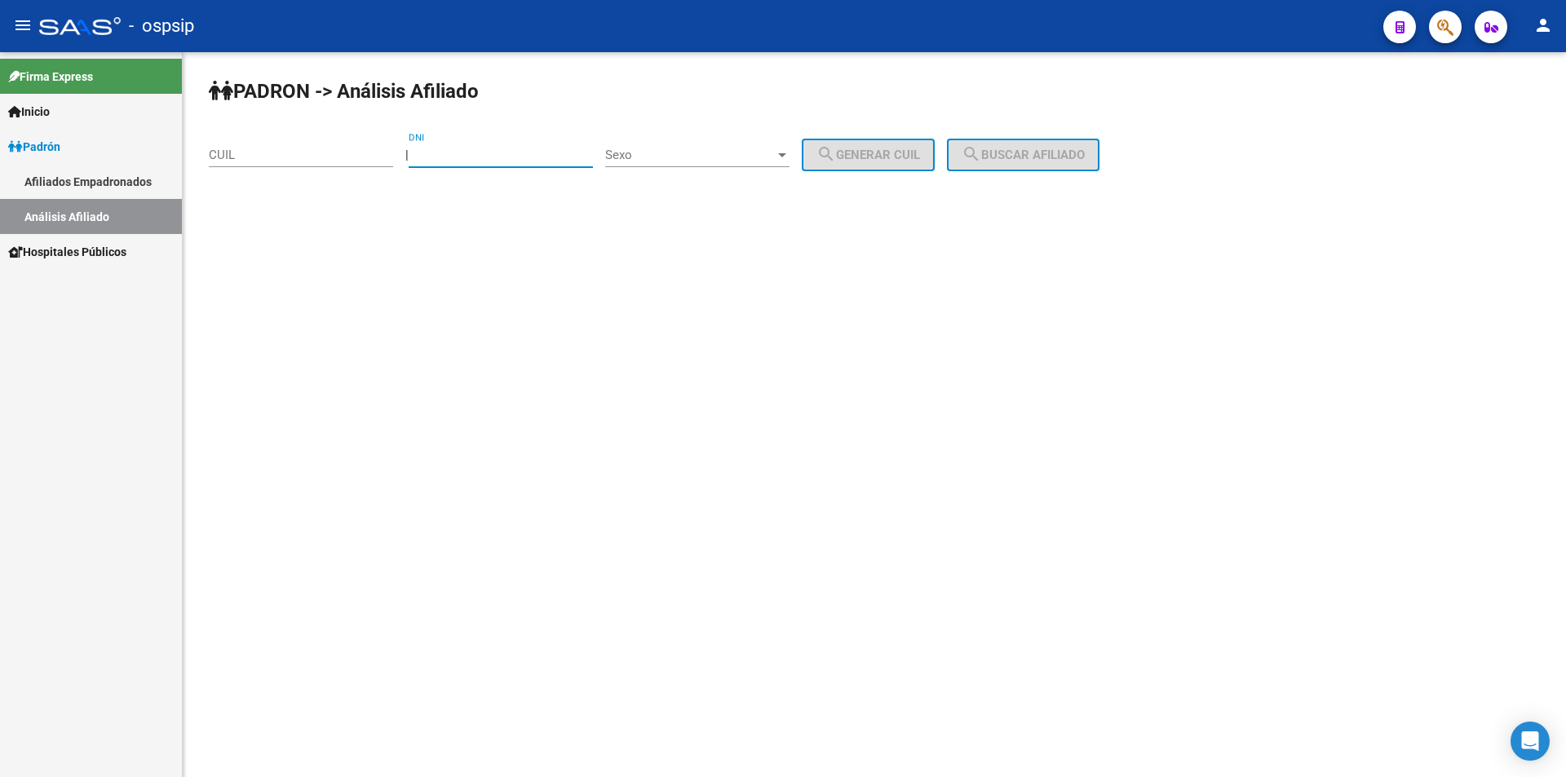
click at [488, 157] on input "DNI" at bounding box center [501, 155] width 184 height 15
click at [347, 157] on input "CUIL" at bounding box center [301, 155] width 184 height 15
click at [435, 150] on input "DNI" at bounding box center [501, 155] width 184 height 15
type input "14688151"
click at [742, 152] on span "Sexo" at bounding box center [690, 155] width 170 height 15
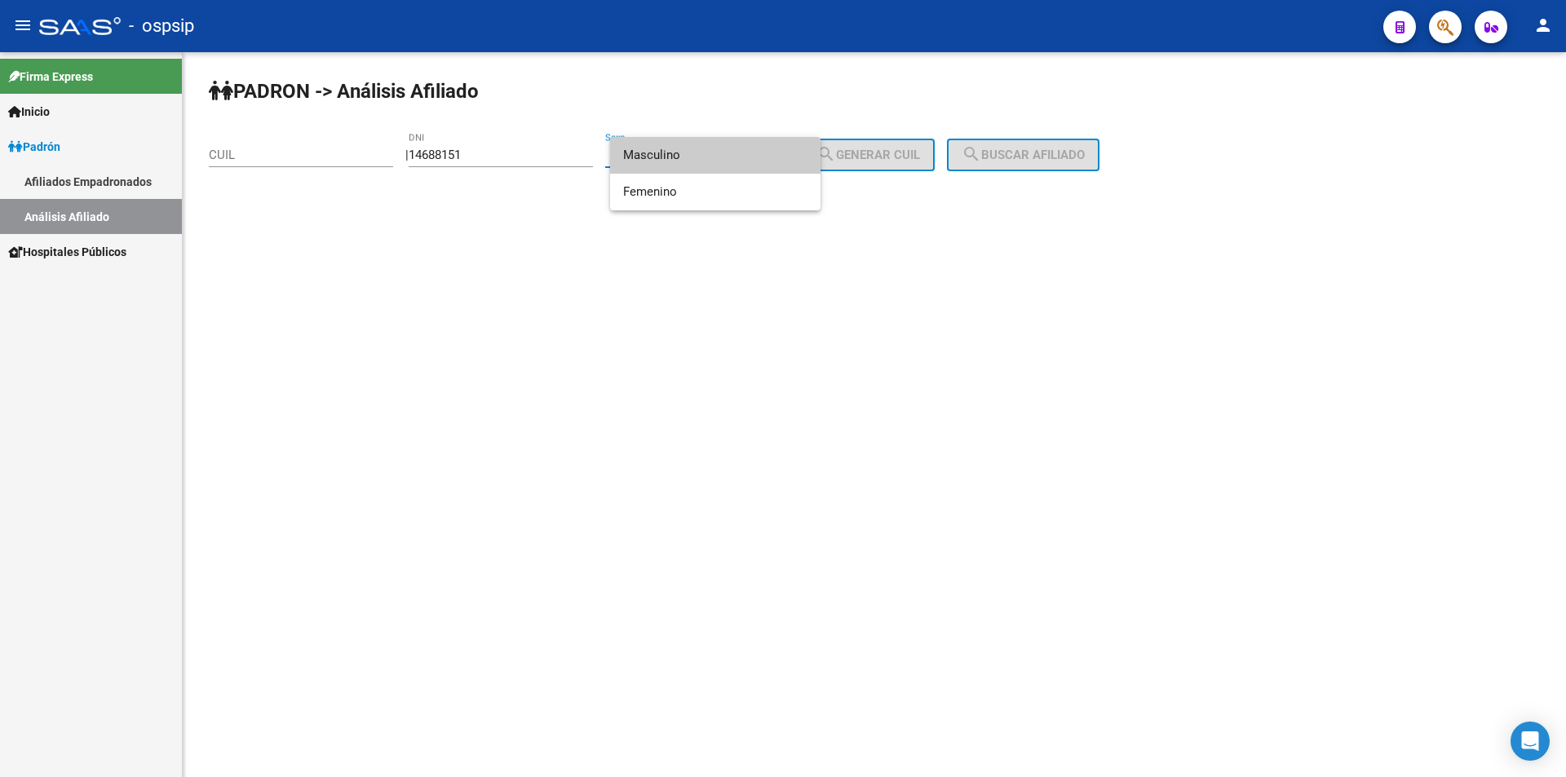
click at [708, 157] on span "Masculino" at bounding box center [715, 155] width 184 height 37
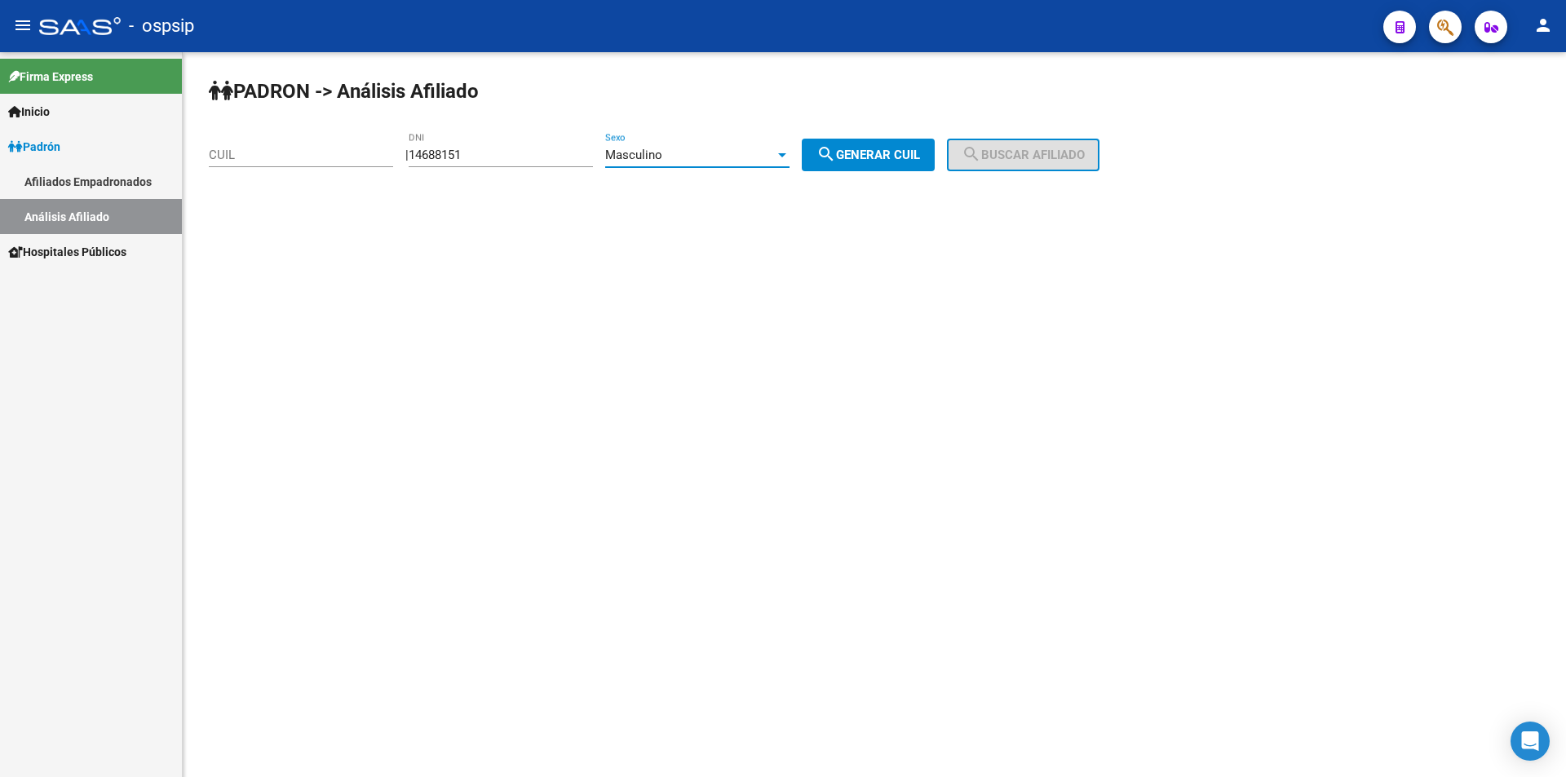
click at [916, 152] on span "search Generar CUIL" at bounding box center [868, 155] width 104 height 15
type input "20-14688151-4"
click at [1013, 148] on span "search Buscar afiliado" at bounding box center [1022, 155] width 123 height 15
